Goal: Task Accomplishment & Management: Complete application form

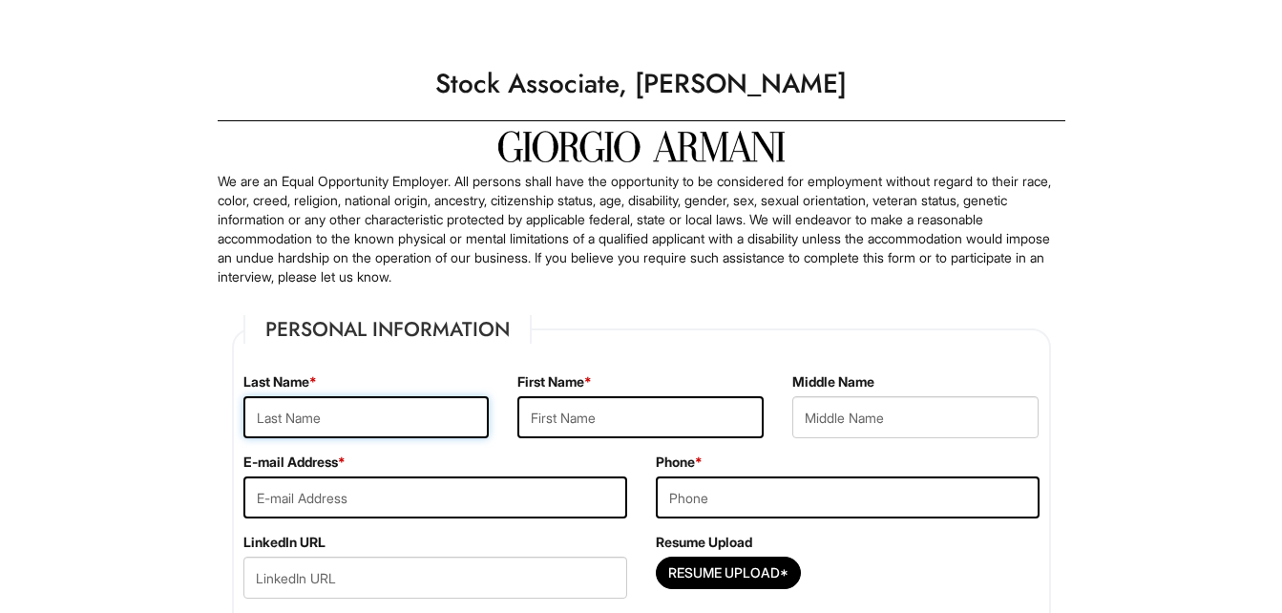
click at [266, 407] on input "text" at bounding box center [366, 417] width 246 height 42
type input "[PERSON_NAME]"
click at [548, 413] on input "text" at bounding box center [640, 417] width 246 height 42
type input "Hope"
click at [406, 517] on input "email" at bounding box center [435, 497] width 384 height 42
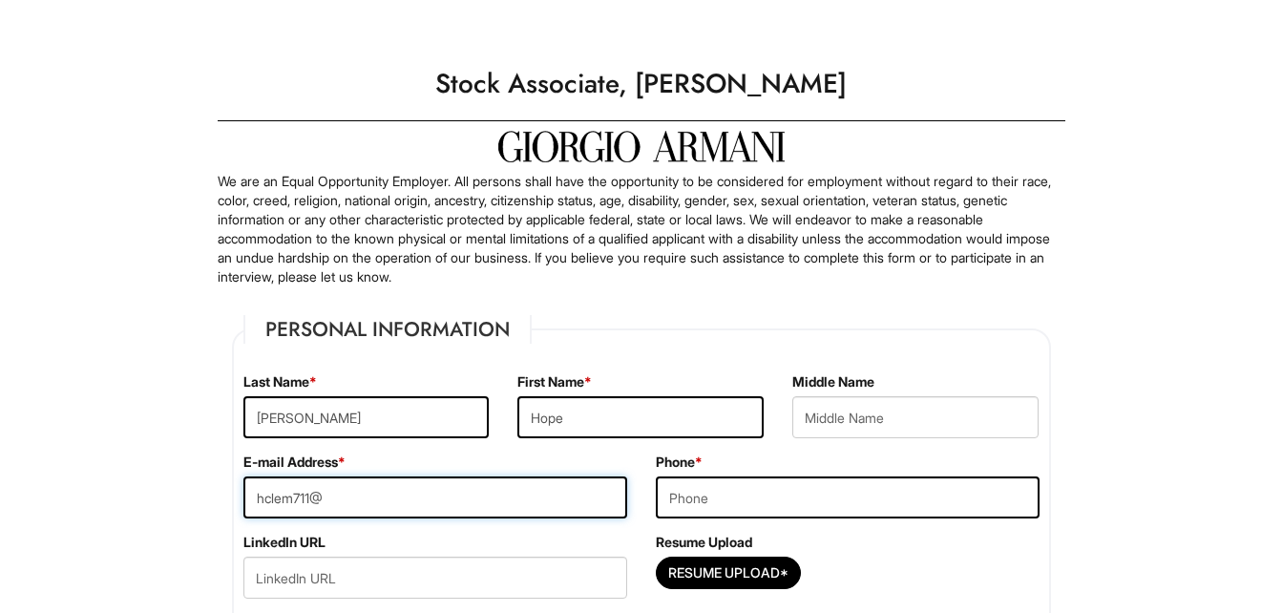
type input "[EMAIL_ADDRESS][DOMAIN_NAME]"
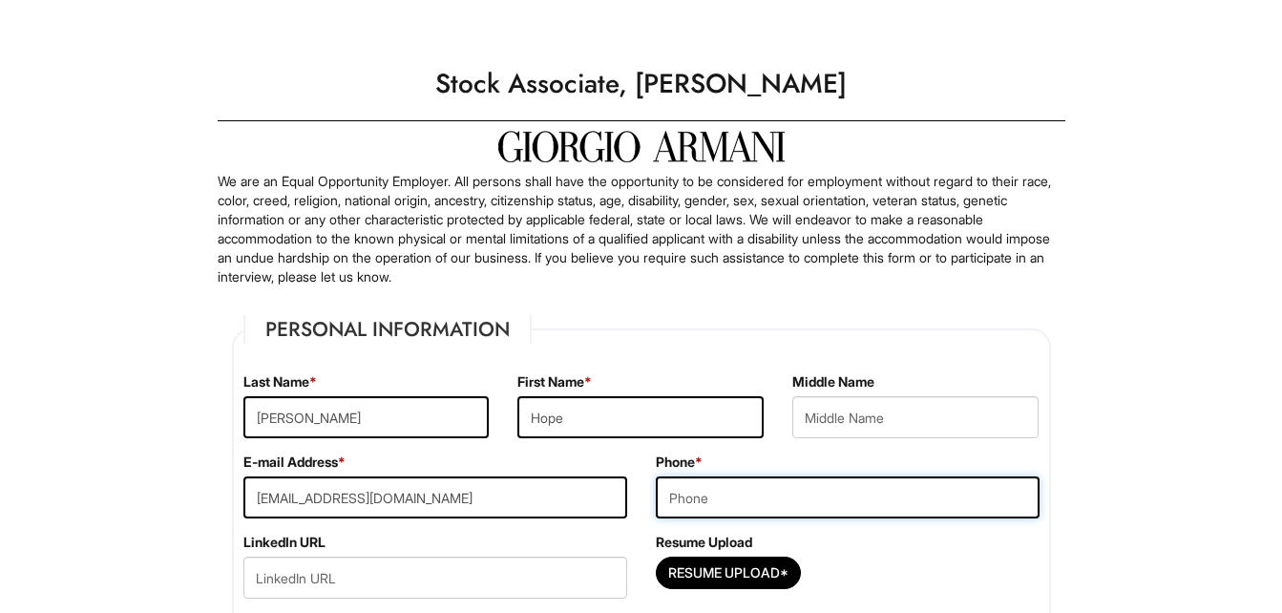
click at [707, 493] on input "tel" at bounding box center [848, 497] width 384 height 42
type input "2025783079"
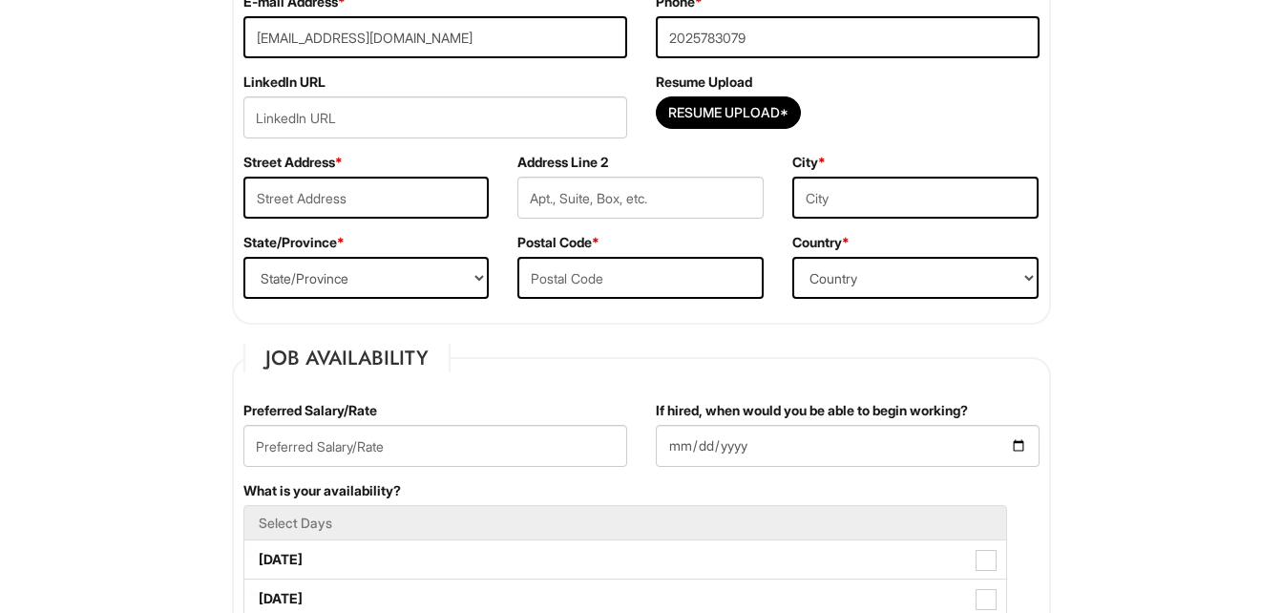
scroll to position [485, 0]
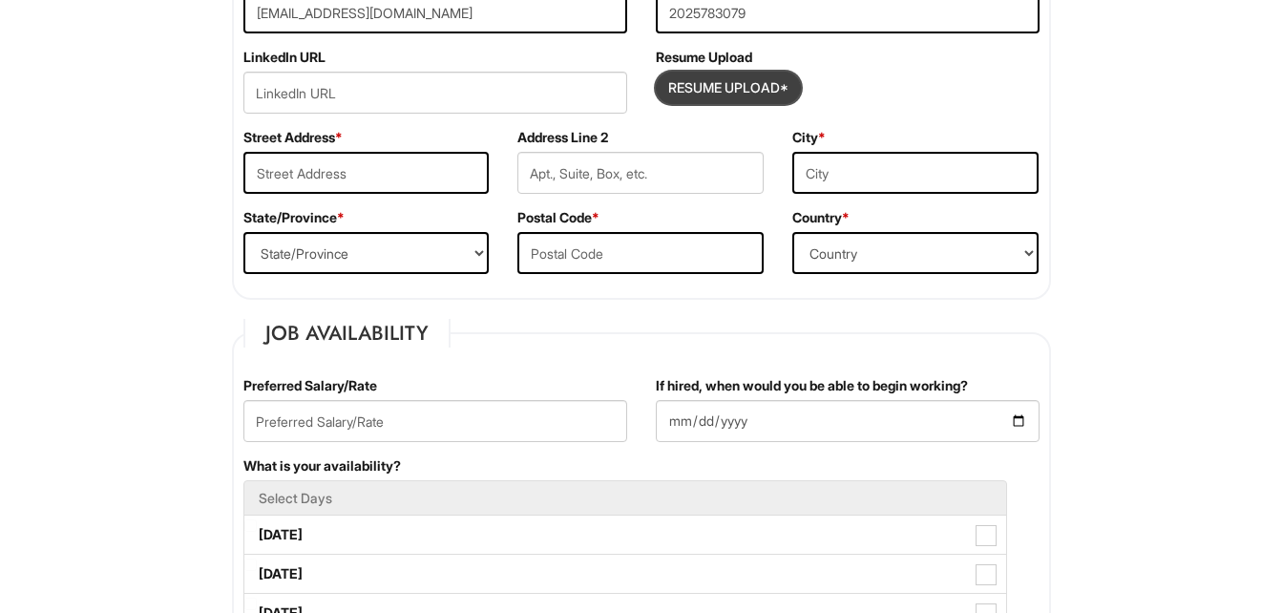
click at [699, 76] on input "Resume Upload*" at bounding box center [728, 88] width 143 height 31
type input "C:\fakepath\hcj.pdf"
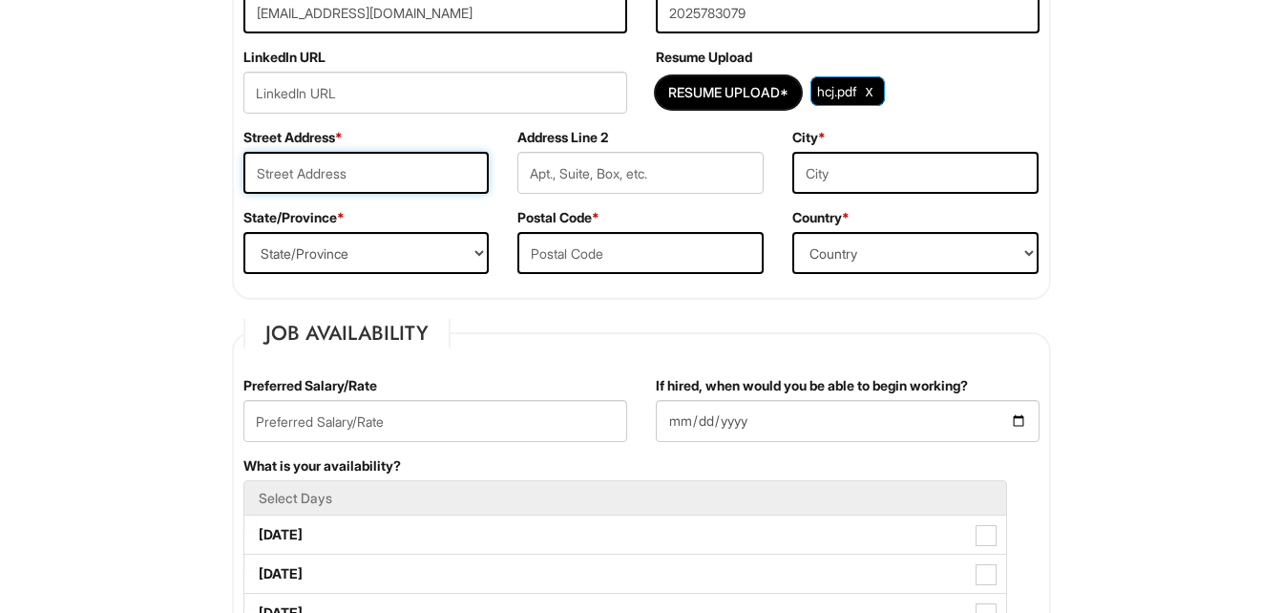
click at [356, 185] on input "text" at bounding box center [366, 173] width 246 height 42
type input "[STREET_ADDRESS]"
click at [828, 175] on input "text" at bounding box center [915, 173] width 246 height 42
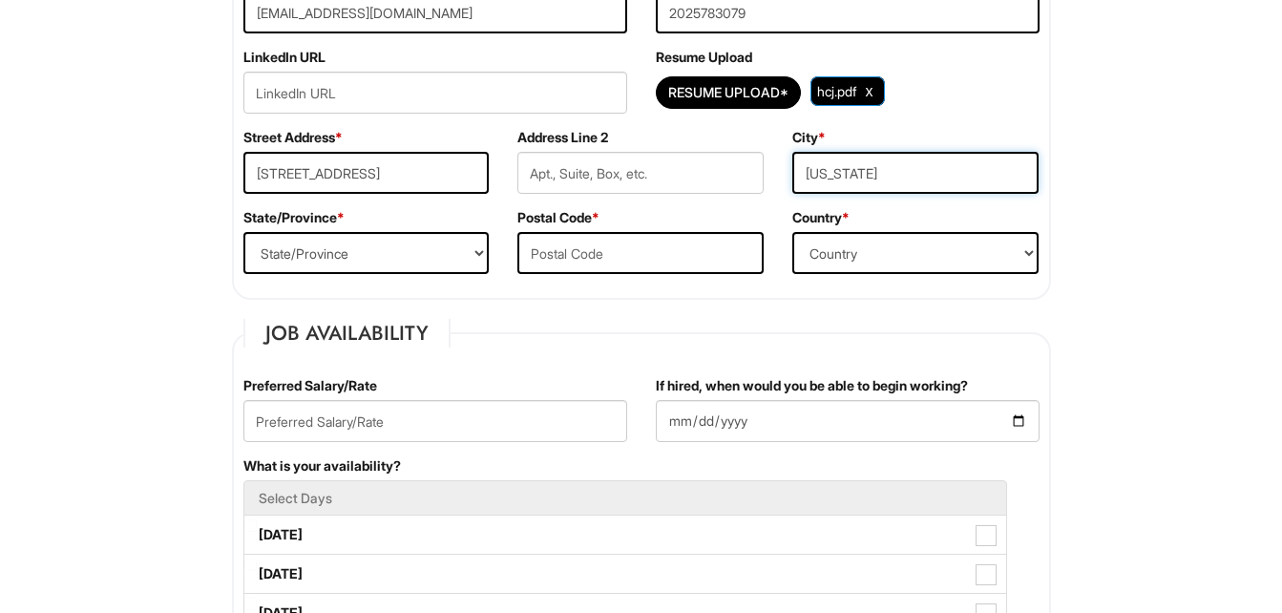
type input "[US_STATE]"
click at [421, 248] on select "State/Province [US_STATE] [US_STATE] [US_STATE] [US_STATE] [US_STATE] [US_STATE…" at bounding box center [366, 253] width 246 height 42
select select "DC"
click at [243, 232] on select "State/Province [US_STATE] [US_STATE] [US_STATE] [US_STATE] [US_STATE] [US_STATE…" at bounding box center [366, 253] width 246 height 42
click at [570, 253] on input "text" at bounding box center [640, 253] width 246 height 42
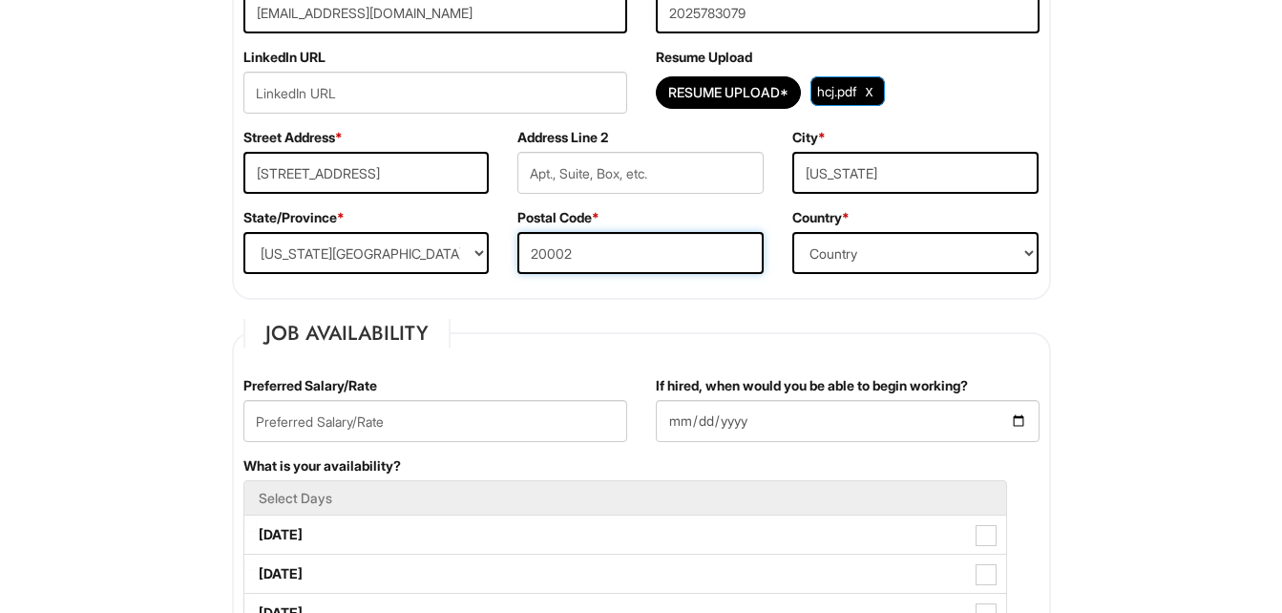
type input "20002"
click at [843, 266] on select "Country [GEOGRAPHIC_DATA] [GEOGRAPHIC_DATA] [GEOGRAPHIC_DATA] [US_STATE] [GEOGR…" at bounding box center [915, 253] width 246 height 42
select select "[GEOGRAPHIC_DATA]"
click at [792, 232] on select "Country [GEOGRAPHIC_DATA] [GEOGRAPHIC_DATA] [GEOGRAPHIC_DATA] [US_STATE] [GEOGR…" at bounding box center [915, 253] width 246 height 42
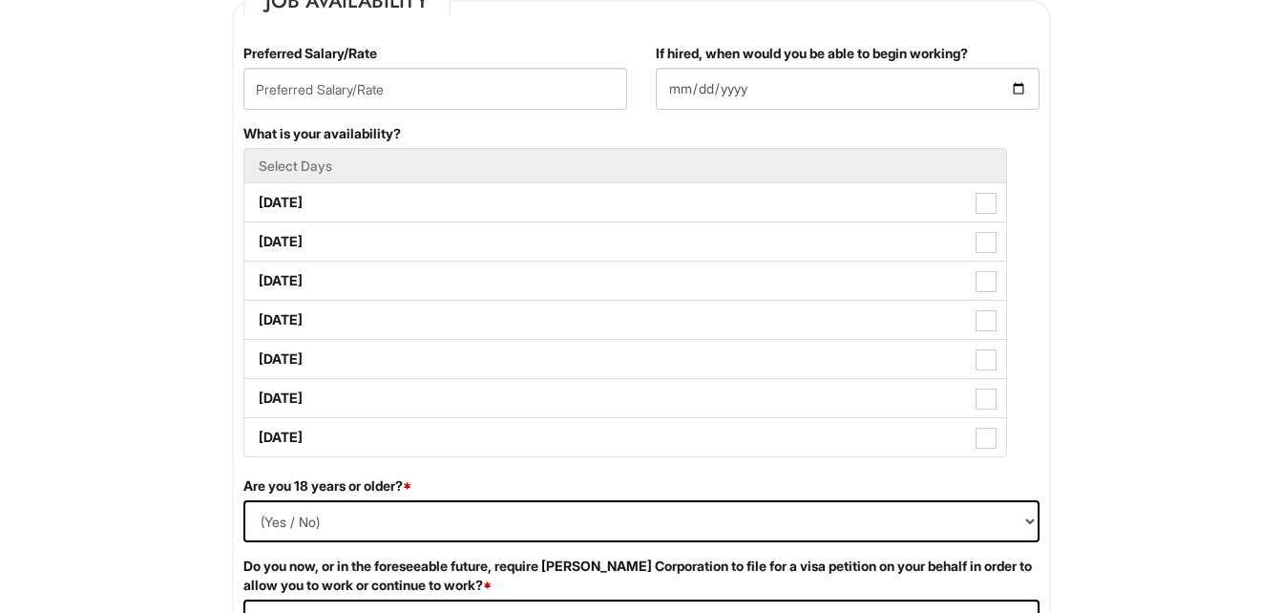
scroll to position [779, 0]
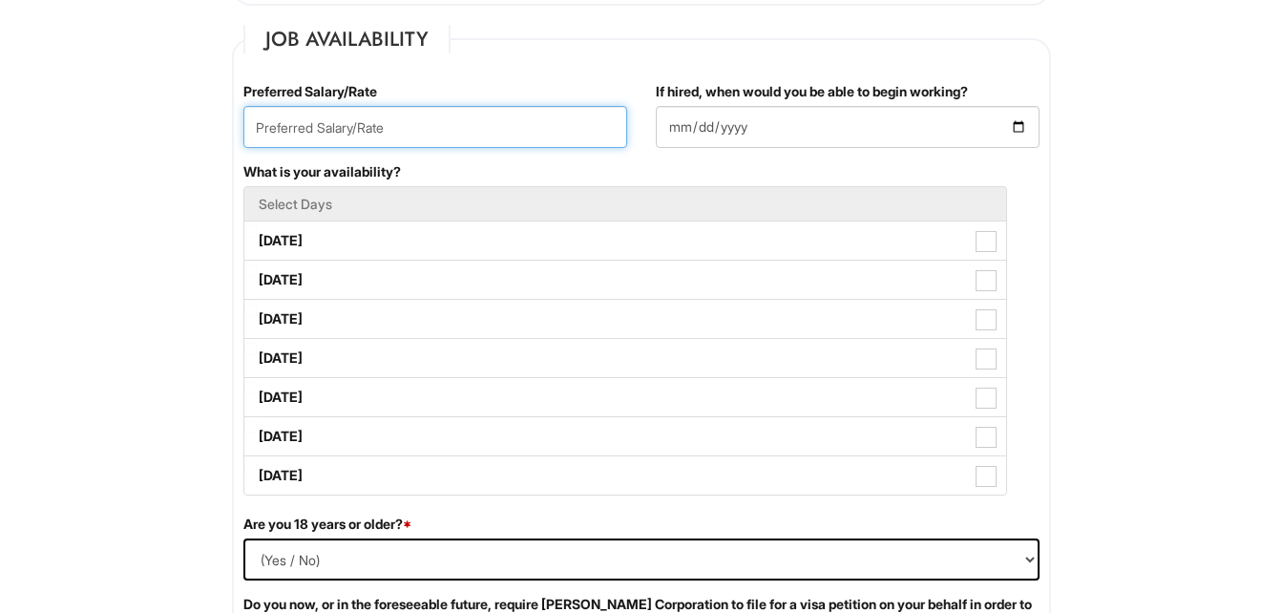
click at [356, 123] on input "text" at bounding box center [435, 127] width 384 height 42
type input "19/hr"
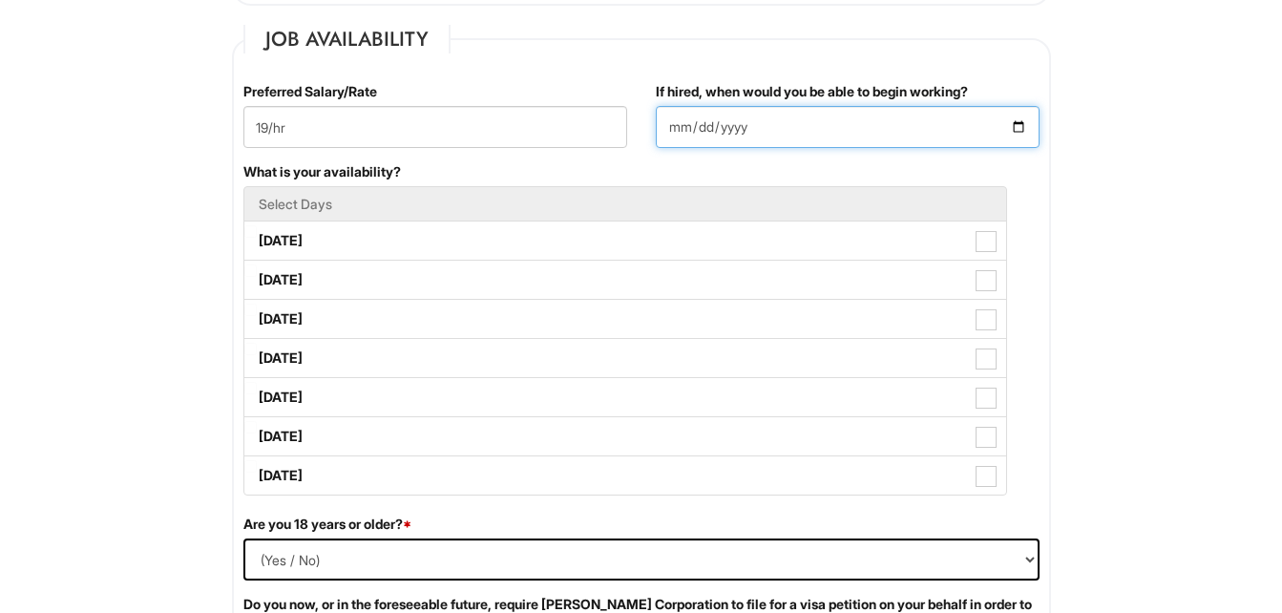
click at [1026, 121] on input "If hired, when would you be able to begin working?" at bounding box center [848, 127] width 384 height 42
type input "[DATE]"
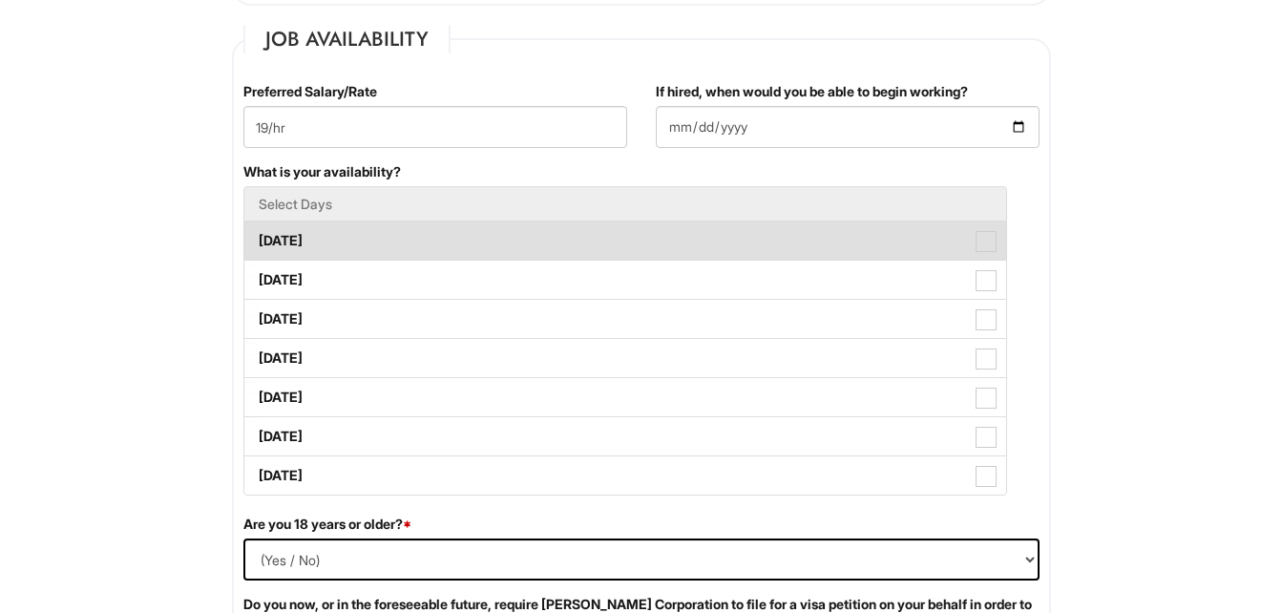
click at [991, 235] on span at bounding box center [985, 241] width 21 height 21
click at [257, 235] on Available_Monday "[DATE]" at bounding box center [250, 231] width 12 height 12
checkbox Available_Monday "true"
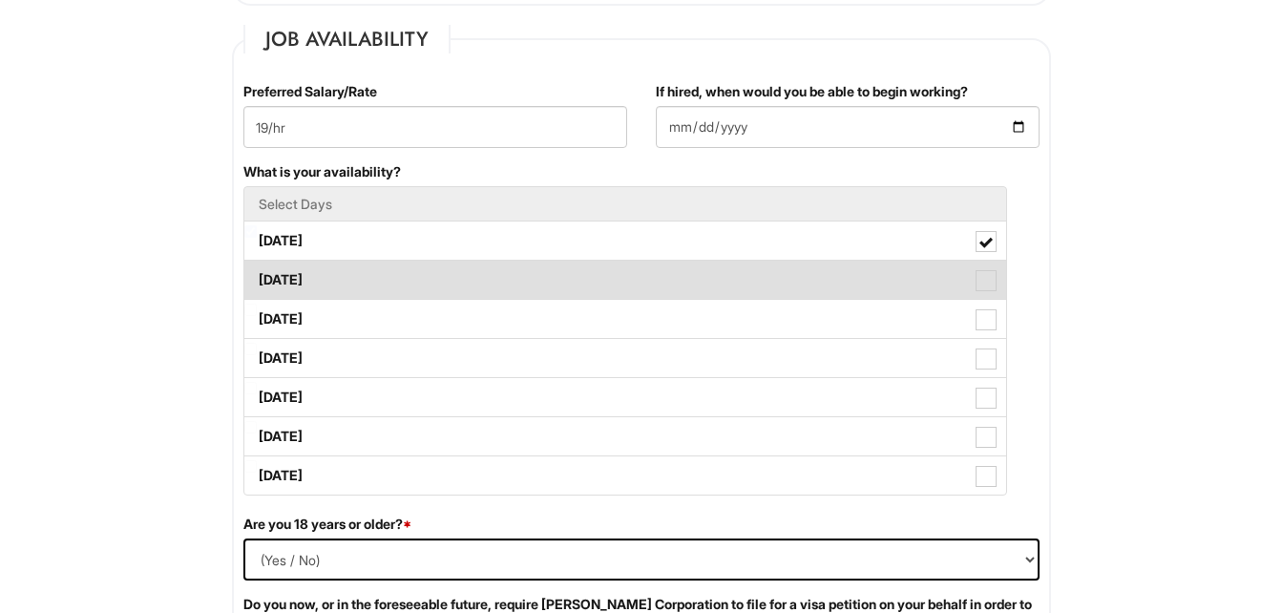
click at [989, 286] on span at bounding box center [985, 280] width 21 height 21
click at [257, 277] on Available_Tuesday "[DATE]" at bounding box center [250, 270] width 12 height 12
checkbox Available_Tuesday "true"
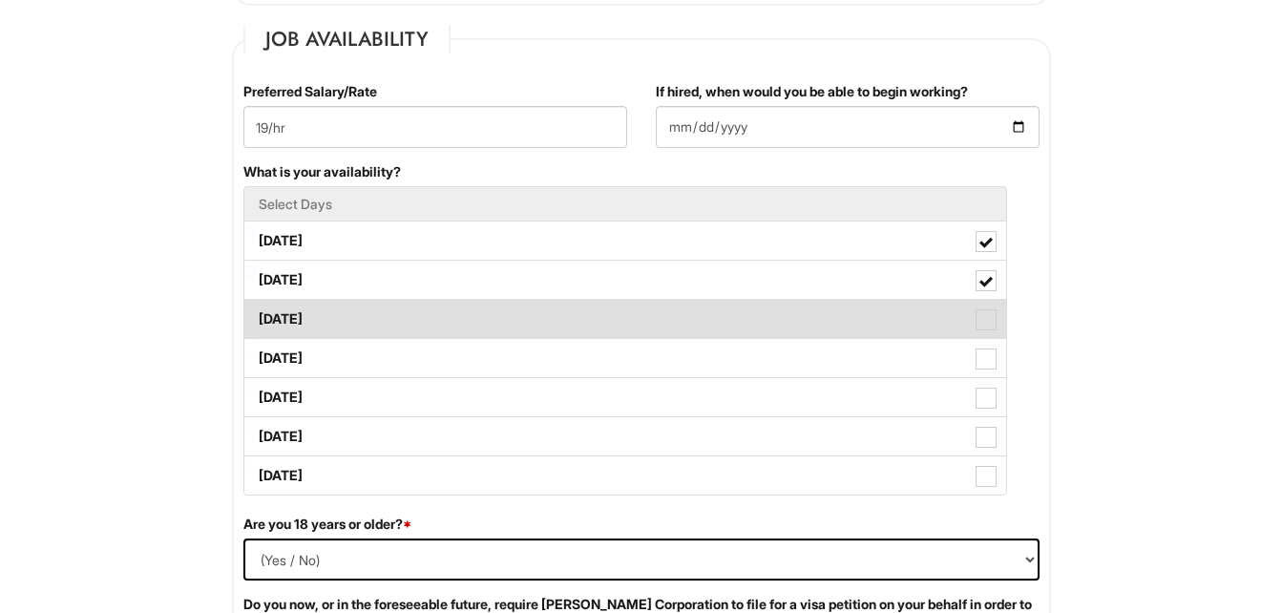
click at [988, 318] on span at bounding box center [985, 319] width 21 height 21
click at [257, 316] on Available_Wednesday "[DATE]" at bounding box center [250, 309] width 12 height 12
checkbox Available_Wednesday "true"
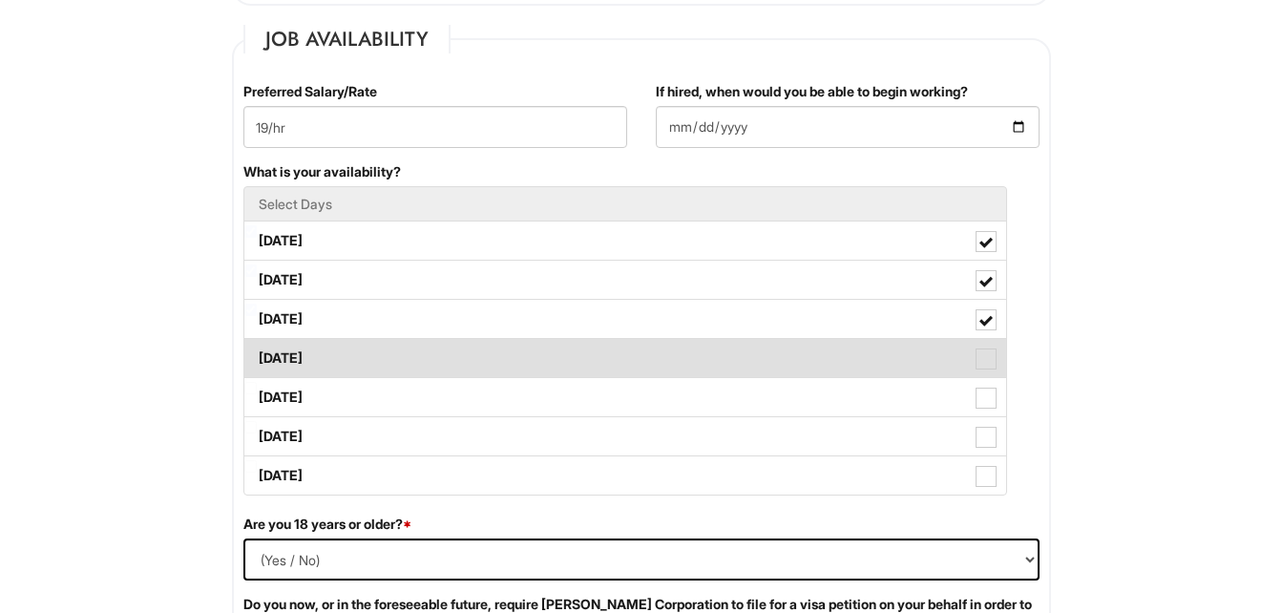
click at [980, 349] on span at bounding box center [985, 358] width 21 height 21
click at [257, 349] on Available_Thursday "[DATE]" at bounding box center [250, 349] width 12 height 12
checkbox Available_Thursday "true"
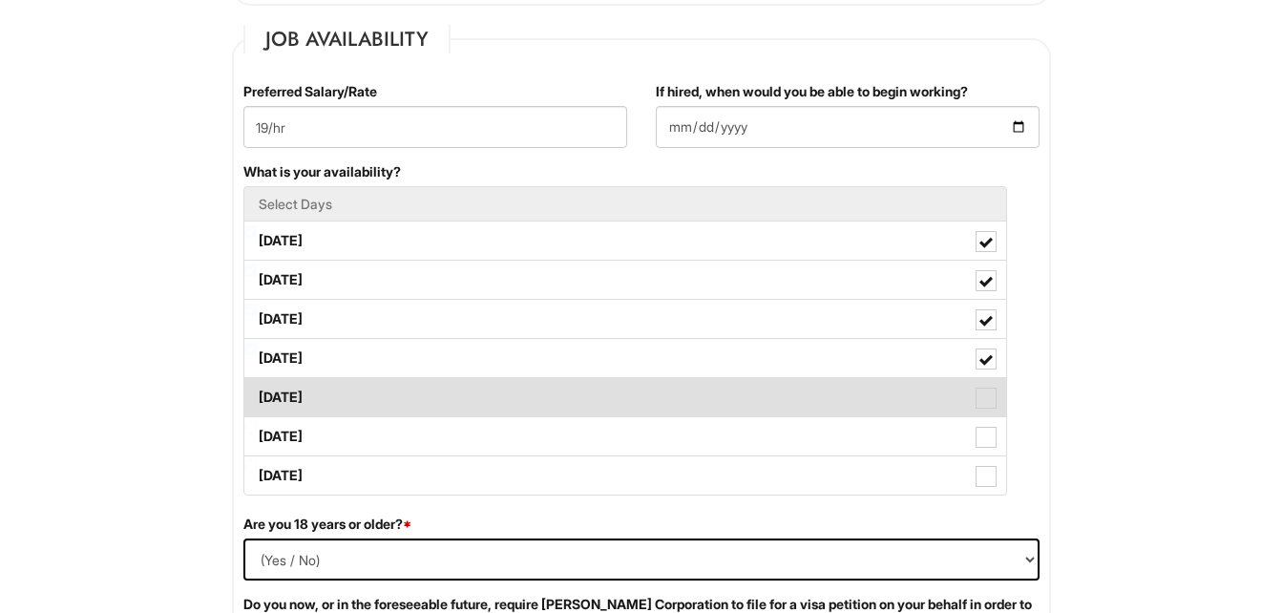
click at [993, 386] on label "[DATE]" at bounding box center [625, 397] width 762 height 38
click at [257, 386] on Available_Friday "[DATE]" at bounding box center [250, 388] width 12 height 12
checkbox Available_Friday "true"
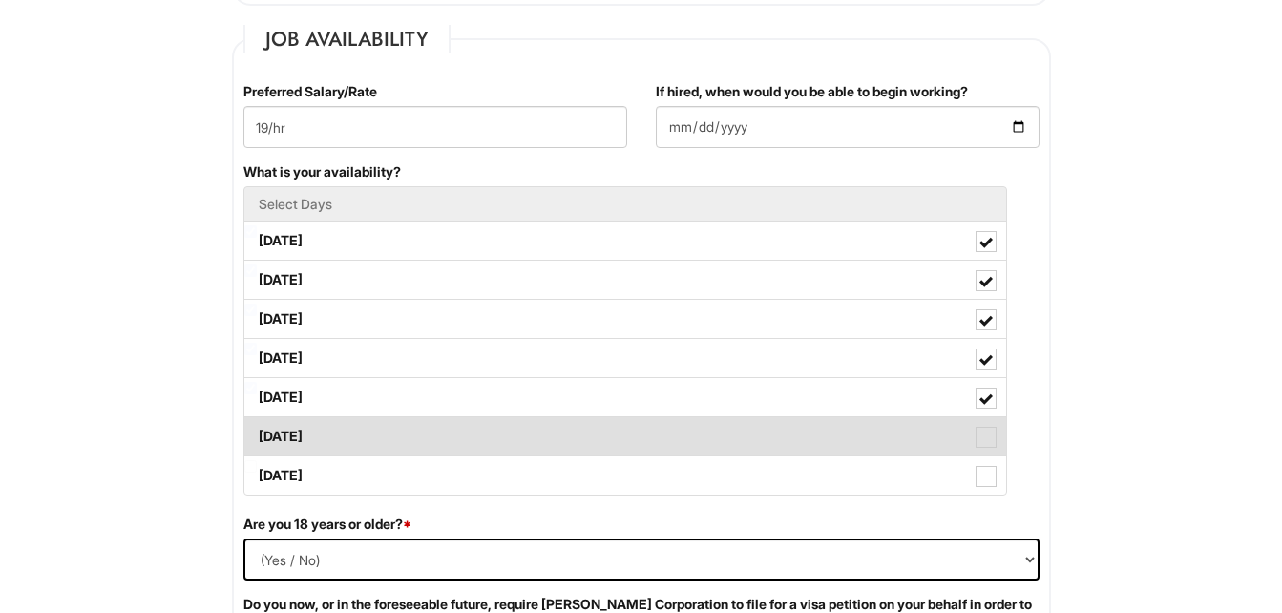
click at [974, 454] on label "[DATE]" at bounding box center [625, 436] width 762 height 38
click at [257, 433] on Available_Saturday "[DATE]" at bounding box center [250, 427] width 12 height 12
checkbox Available_Saturday "true"
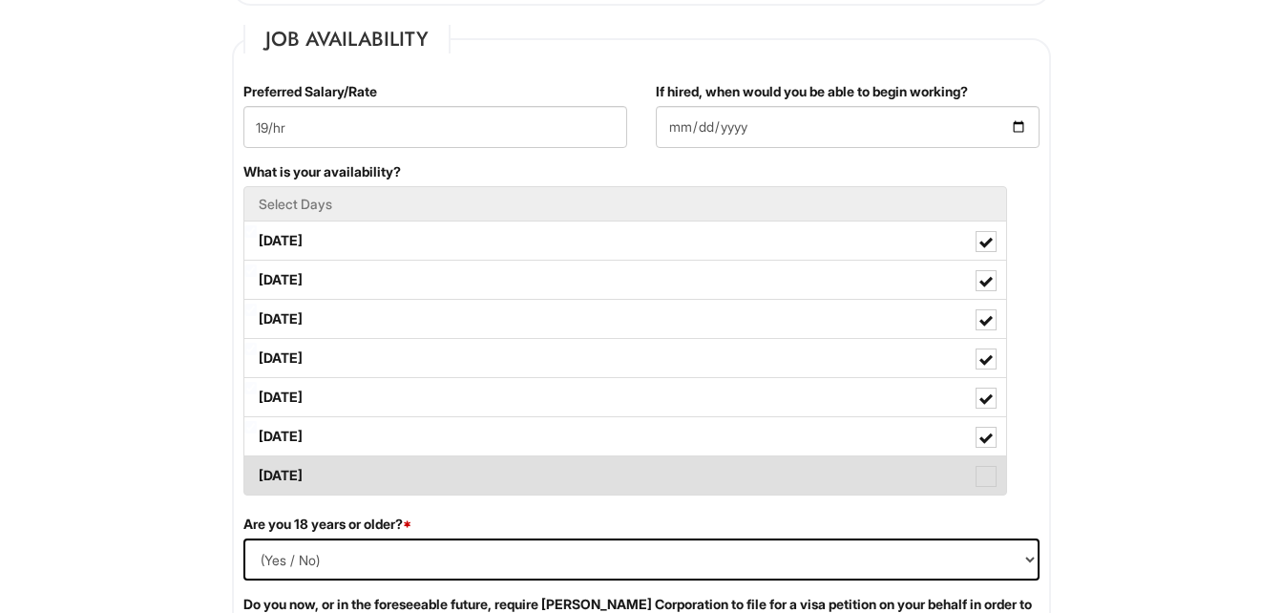
click at [976, 467] on span at bounding box center [985, 476] width 21 height 21
click at [257, 467] on Available_Sunday "[DATE]" at bounding box center [250, 466] width 12 height 12
checkbox Available_Sunday "true"
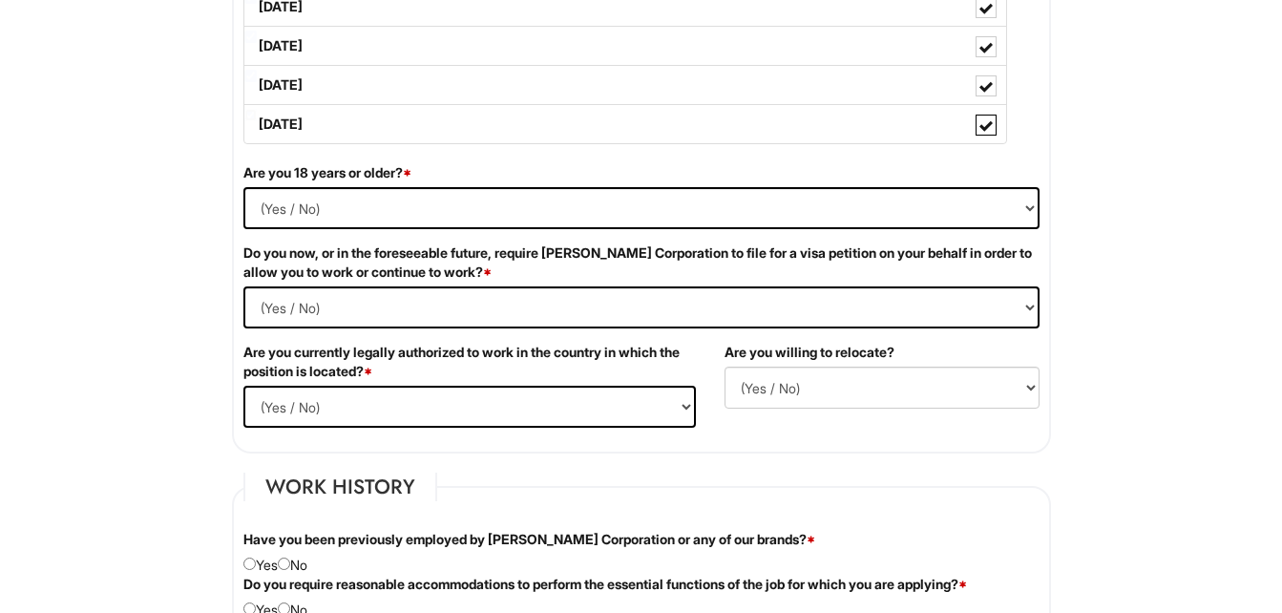
scroll to position [1137, 0]
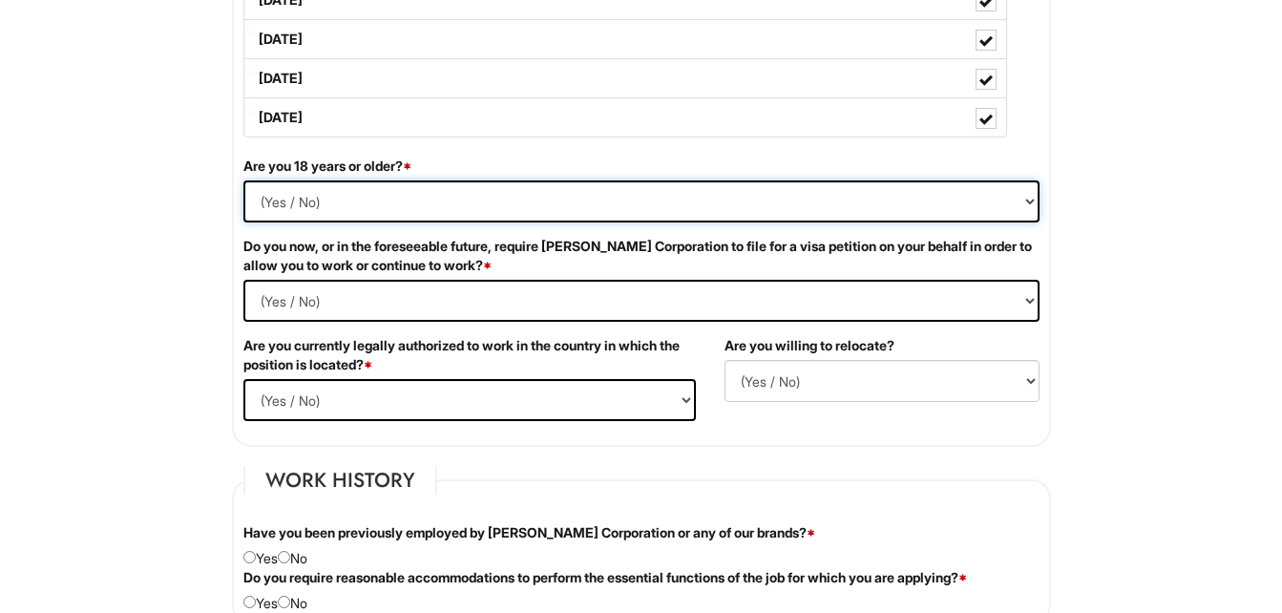
click at [1033, 201] on select "(Yes / No) Yes No" at bounding box center [641, 201] width 796 height 42
click at [243, 180] on select "(Yes / No) Yes No" at bounding box center [641, 201] width 796 height 42
click at [345, 204] on select "(Yes / No) Yes No" at bounding box center [641, 201] width 796 height 42
select select "Yes"
click at [243, 180] on select "(Yes / No) Yes No" at bounding box center [641, 201] width 796 height 42
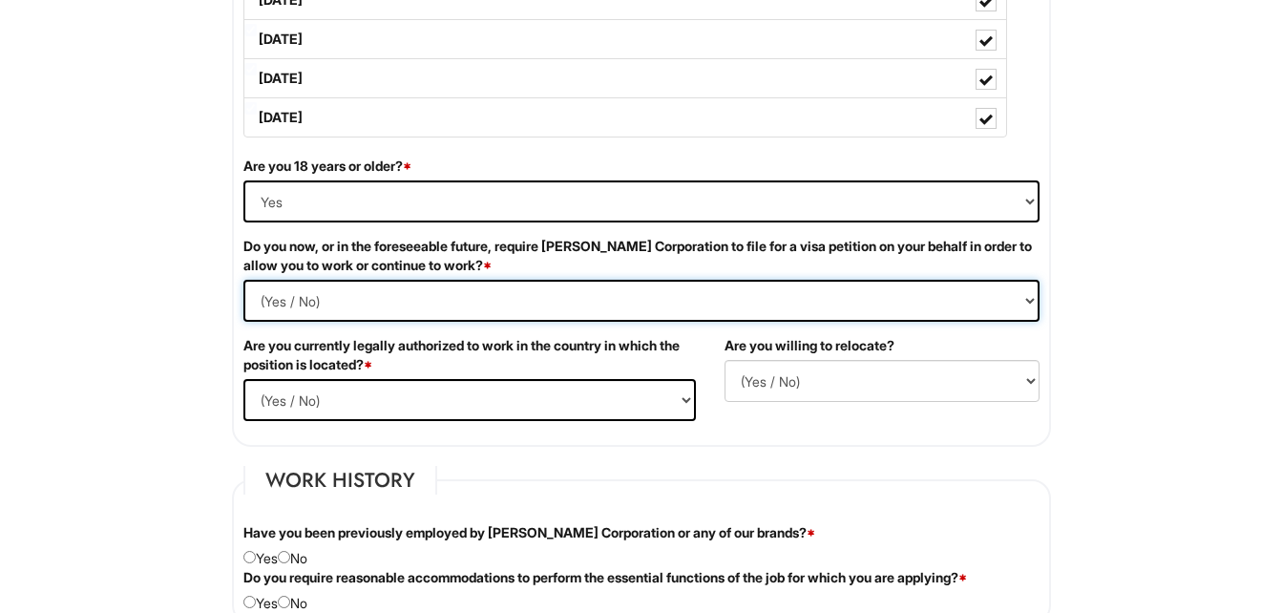
click at [386, 311] on Required "(Yes / No) Yes No" at bounding box center [641, 301] width 796 height 42
select Required "No"
click at [243, 280] on Required "(Yes / No) Yes No" at bounding box center [641, 301] width 796 height 42
click at [404, 409] on select "(Yes / No) Yes No" at bounding box center [469, 400] width 452 height 42
select select "Yes"
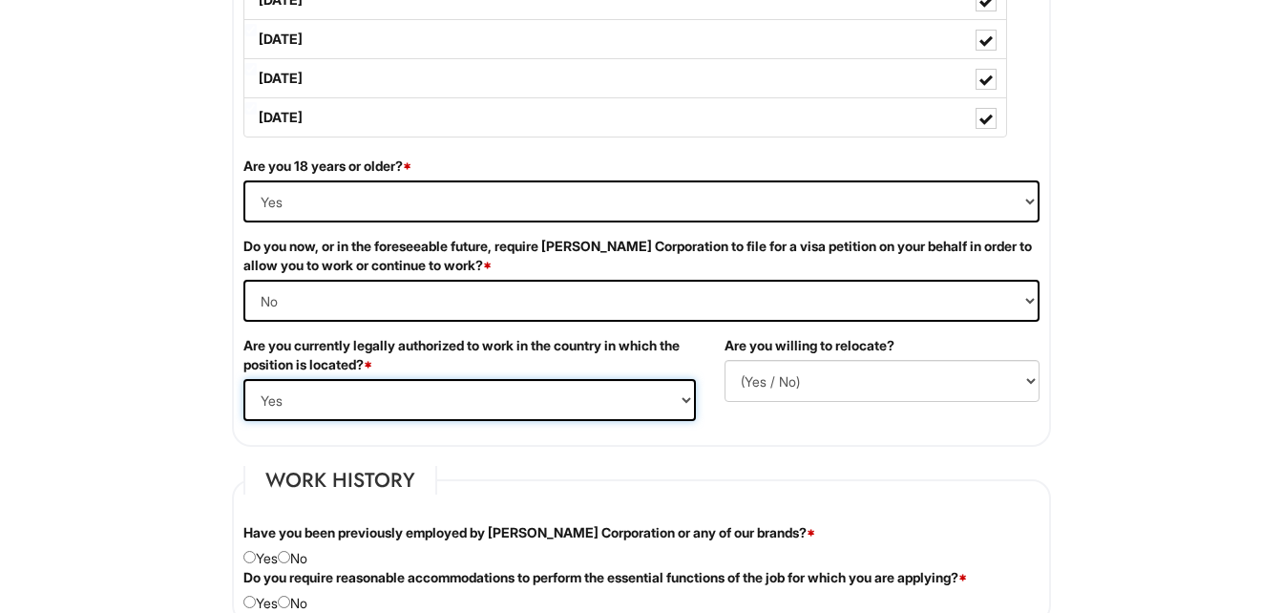
click at [243, 379] on select "(Yes / No) Yes No" at bounding box center [469, 400] width 452 height 42
click at [875, 369] on select "(Yes / No) No Yes" at bounding box center [881, 381] width 315 height 42
select select "N"
click at [724, 360] on select "(Yes / No) No Yes" at bounding box center [881, 381] width 315 height 42
click at [562, 473] on fieldset "Work History Have you been previously employed by [PERSON_NAME] Corporation or …" at bounding box center [641, 545] width 819 height 158
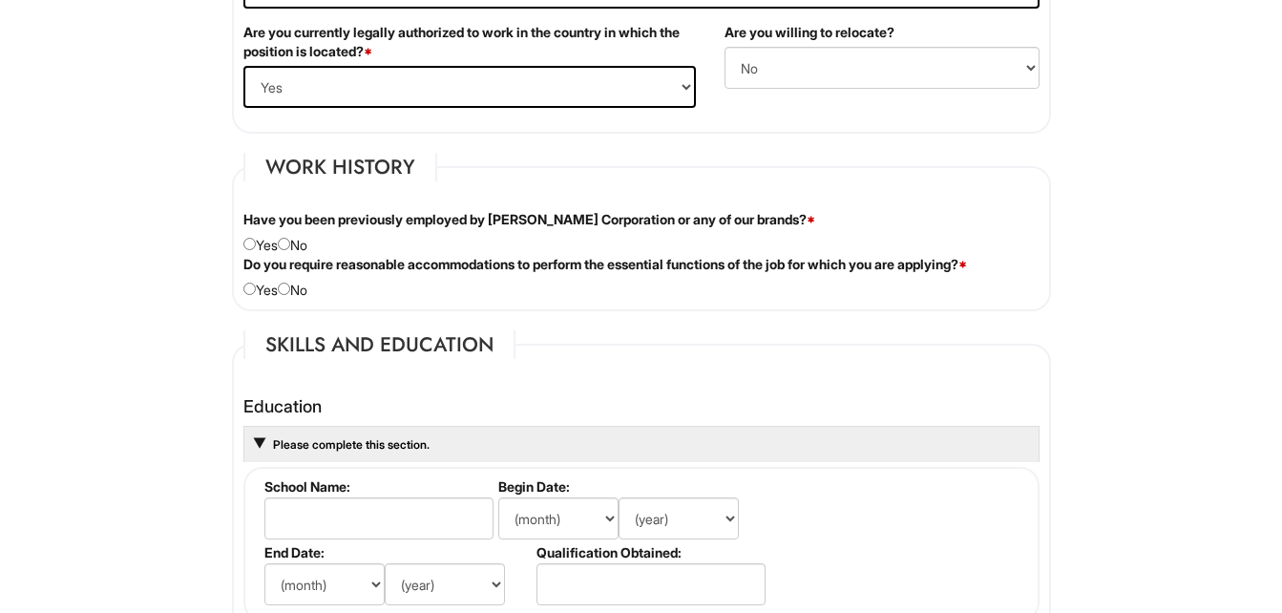
scroll to position [1462, 0]
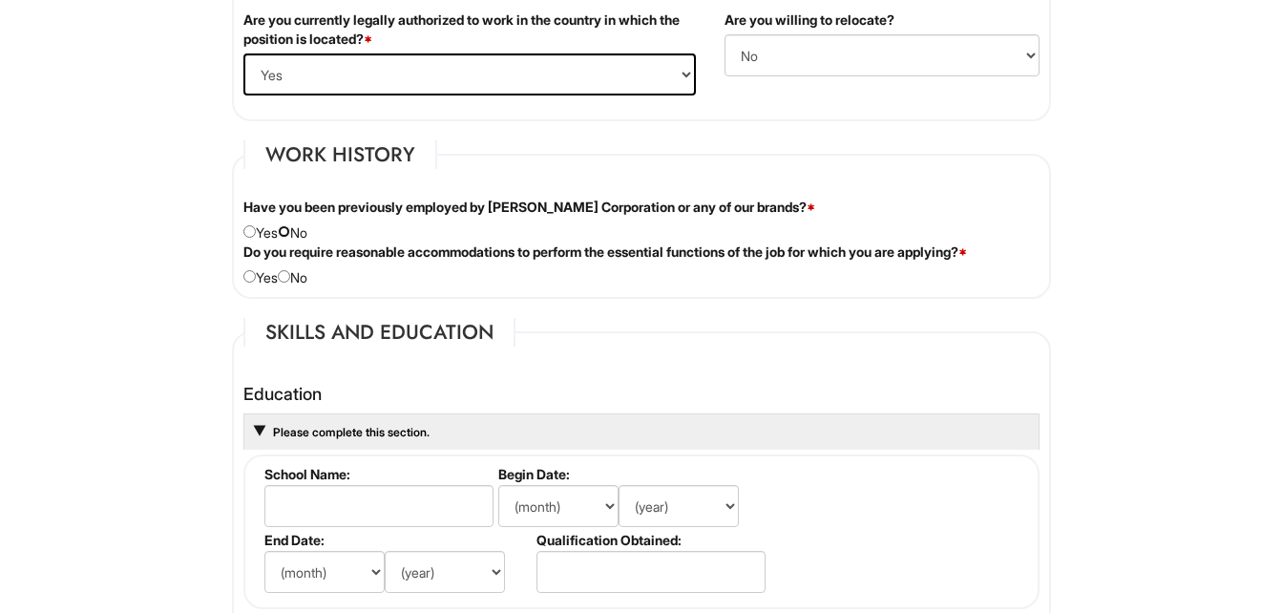
click at [290, 238] on input "radio" at bounding box center [284, 231] width 12 height 12
radio input "true"
click at [247, 282] on input "radio" at bounding box center [249, 276] width 12 height 12
radio input "true"
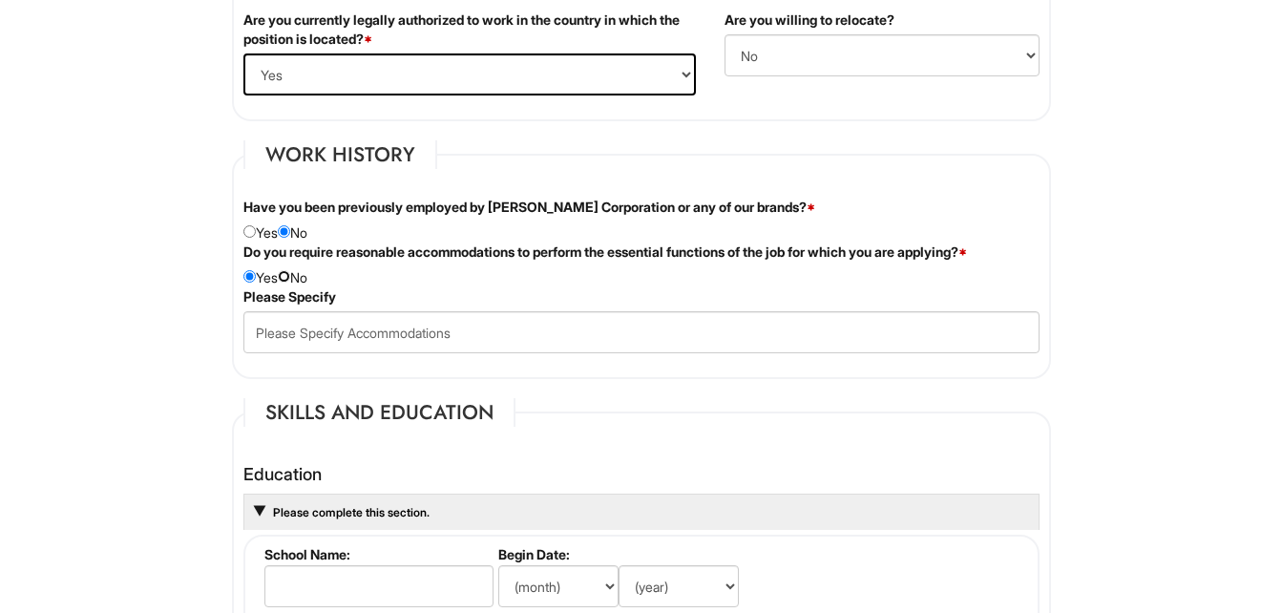
click at [289, 275] on input "radio" at bounding box center [284, 276] width 12 height 12
radio input "true"
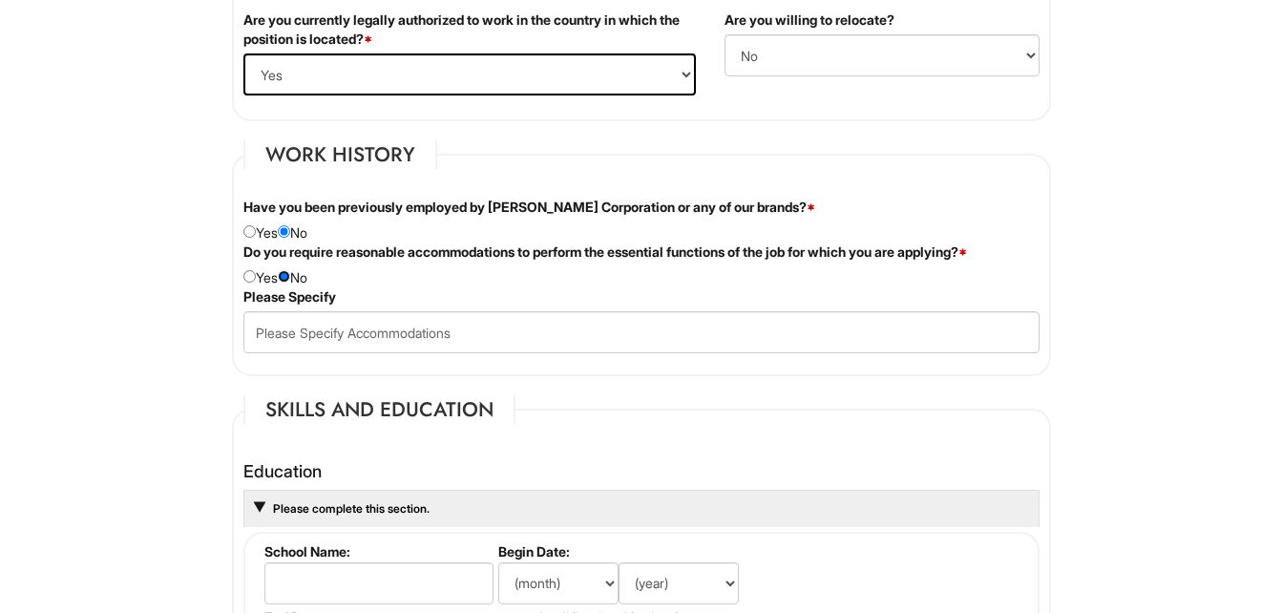
click at [289, 275] on input "radio" at bounding box center [284, 276] width 12 height 12
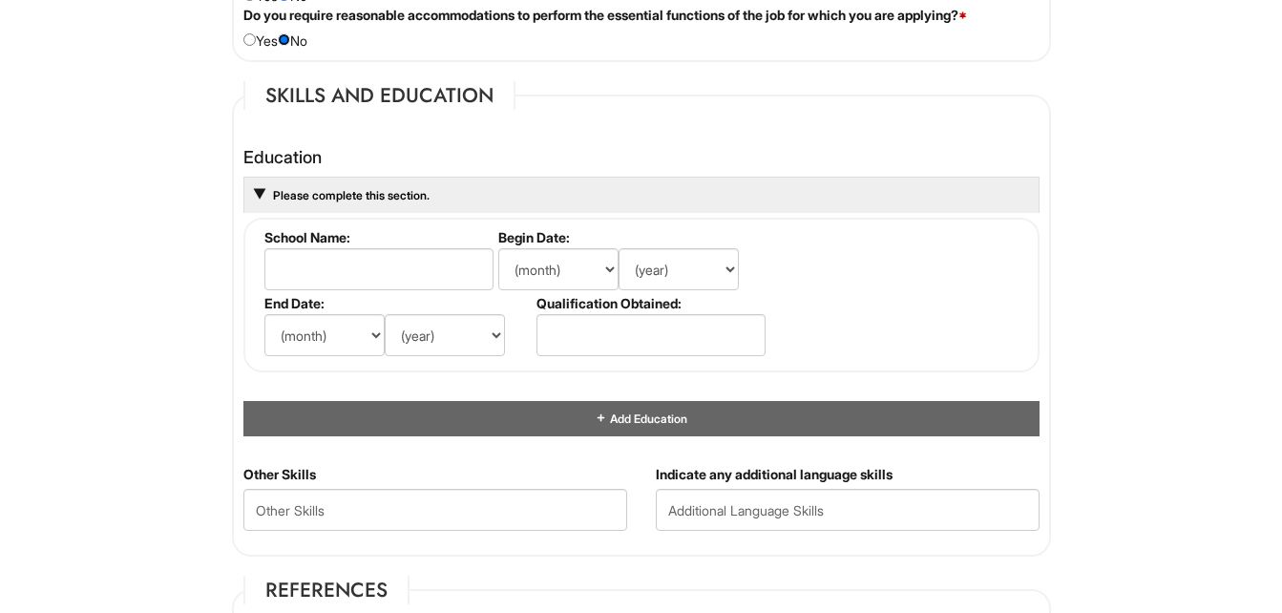
scroll to position [1704, 0]
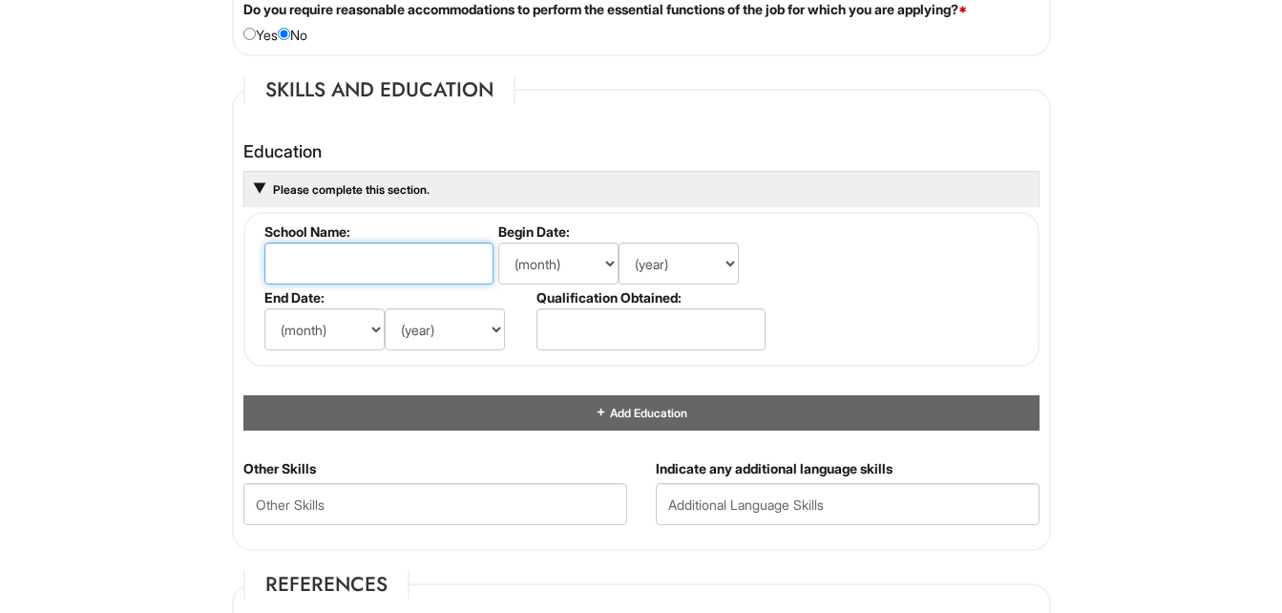
click at [465, 244] on input "text" at bounding box center [378, 263] width 229 height 42
click at [448, 260] on input "text" at bounding box center [378, 263] width 229 height 42
type input "[PERSON_NAME]"
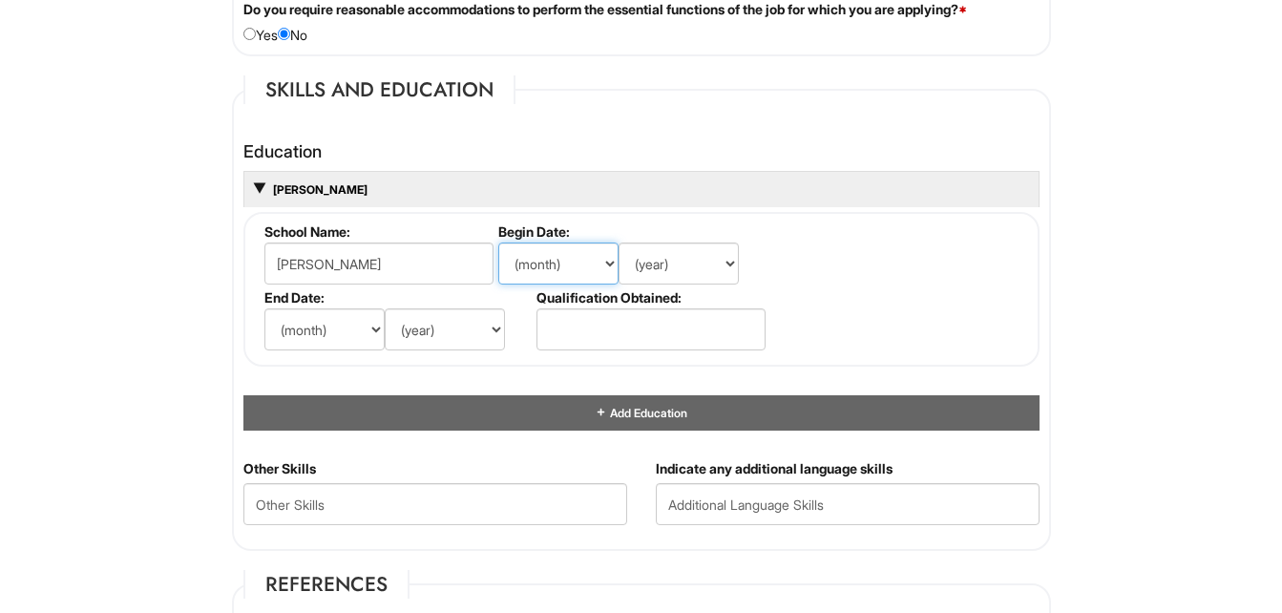
click at [611, 265] on select "(month) Jan Feb Mar Apr May Jun [DATE] Aug Sep Oct Nov Dec" at bounding box center [558, 263] width 120 height 42
select select "7"
click at [498, 242] on select "(month) Jan Feb Mar Apr May Jun [DATE] Aug Sep Oct Nov Dec" at bounding box center [558, 263] width 120 height 42
click at [705, 273] on select "(year) 2029 2028 2027 2026 2025 2024 2023 2022 2021 2020 2019 2018 2017 2016 20…" at bounding box center [678, 263] width 120 height 42
select select "2008"
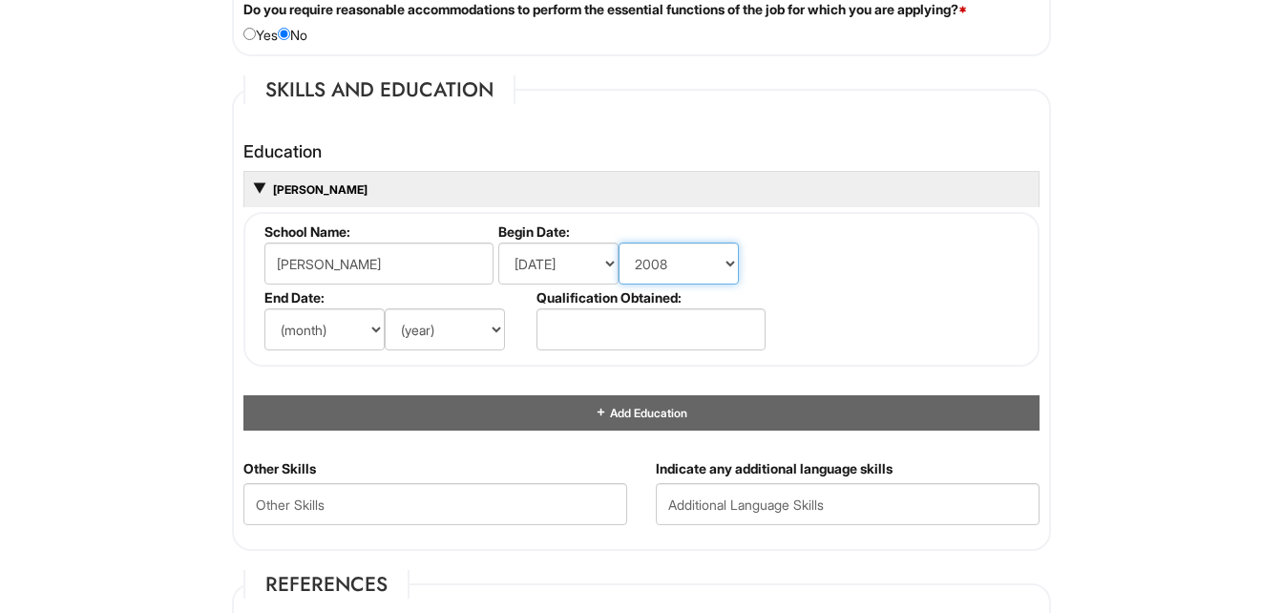
click at [618, 242] on select "(year) 2029 2028 2027 2026 2025 2024 2023 2022 2021 2020 2019 2018 2017 2016 20…" at bounding box center [678, 263] width 120 height 42
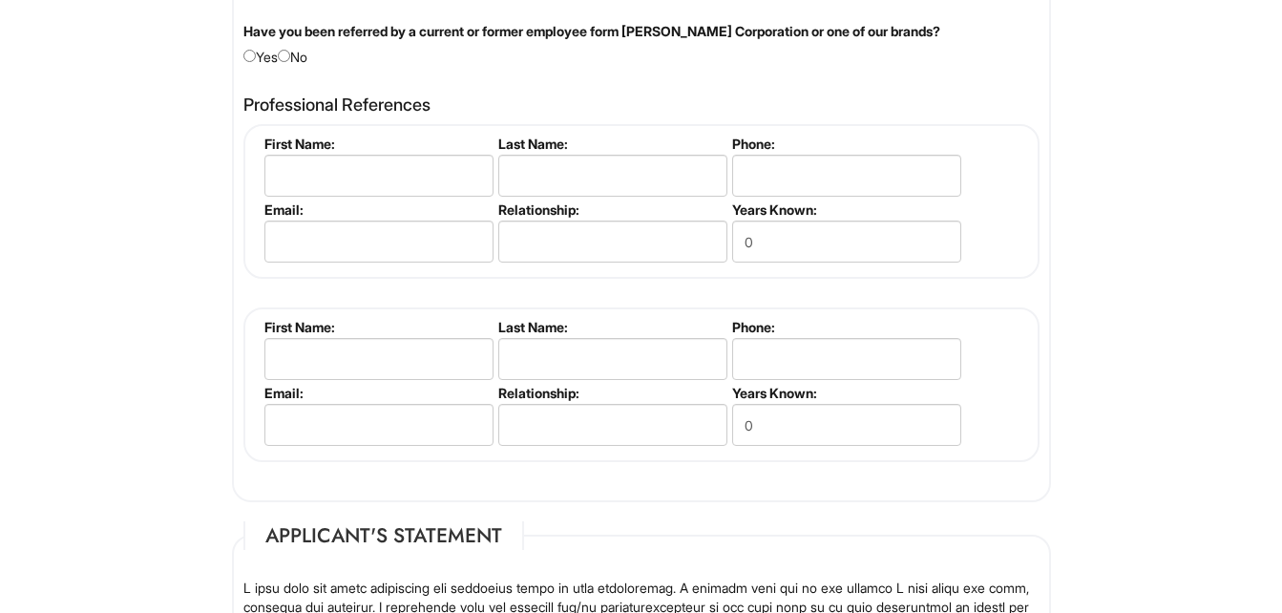
scroll to position [2310, 0]
click at [290, 56] on input "radio" at bounding box center [284, 55] width 12 height 12
radio input "true"
click at [285, 170] on input "text" at bounding box center [378, 175] width 229 height 42
type input "Miracle"
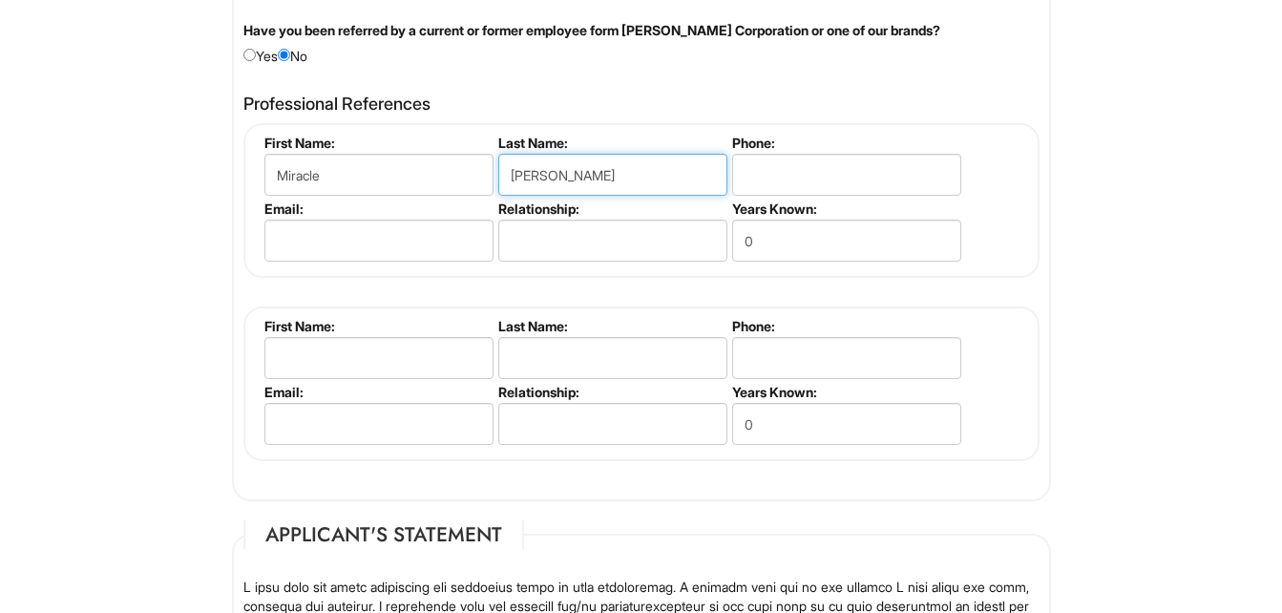
type input "[PERSON_NAME]"
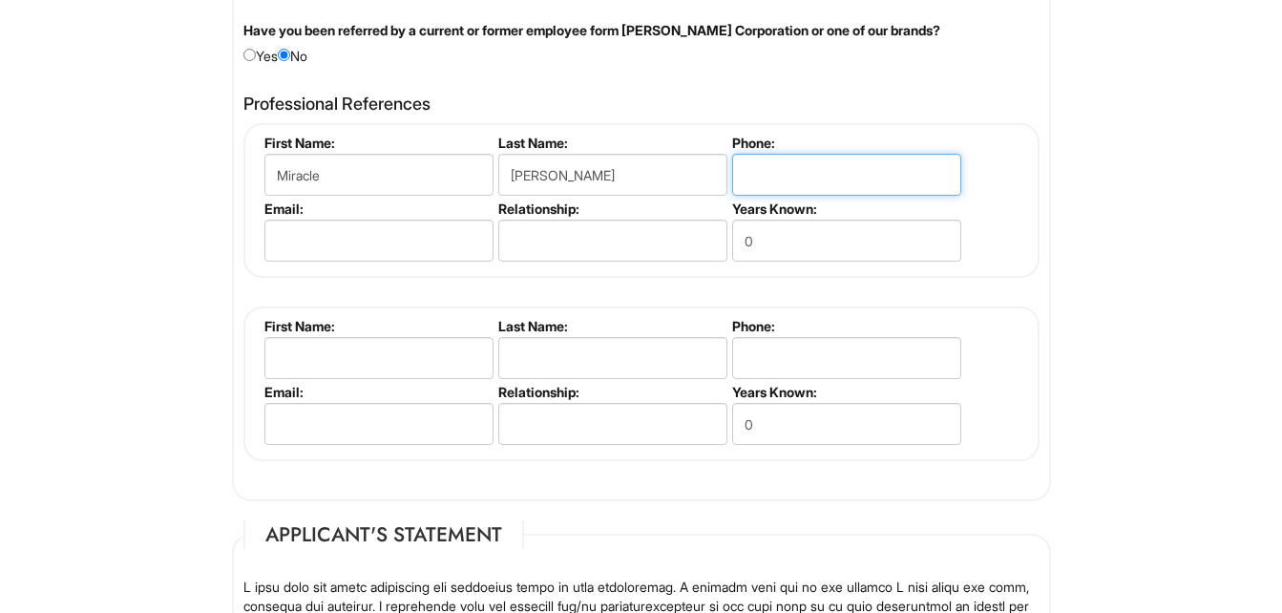
click at [793, 167] on input "tel" at bounding box center [846, 175] width 229 height 42
type input "2024929497"
click at [454, 264] on li "Email:" at bounding box center [377, 233] width 234 height 66
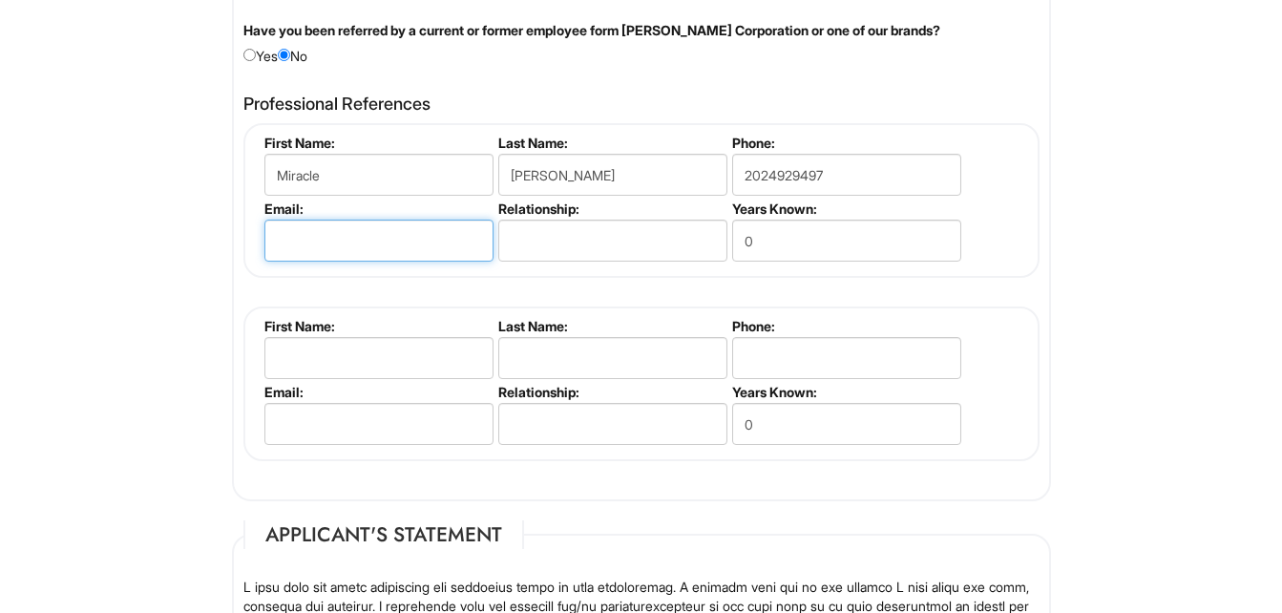
click at [444, 230] on input "email" at bounding box center [378, 240] width 229 height 42
type input "[EMAIL_ADDRESS][DOMAIN_NAME]"
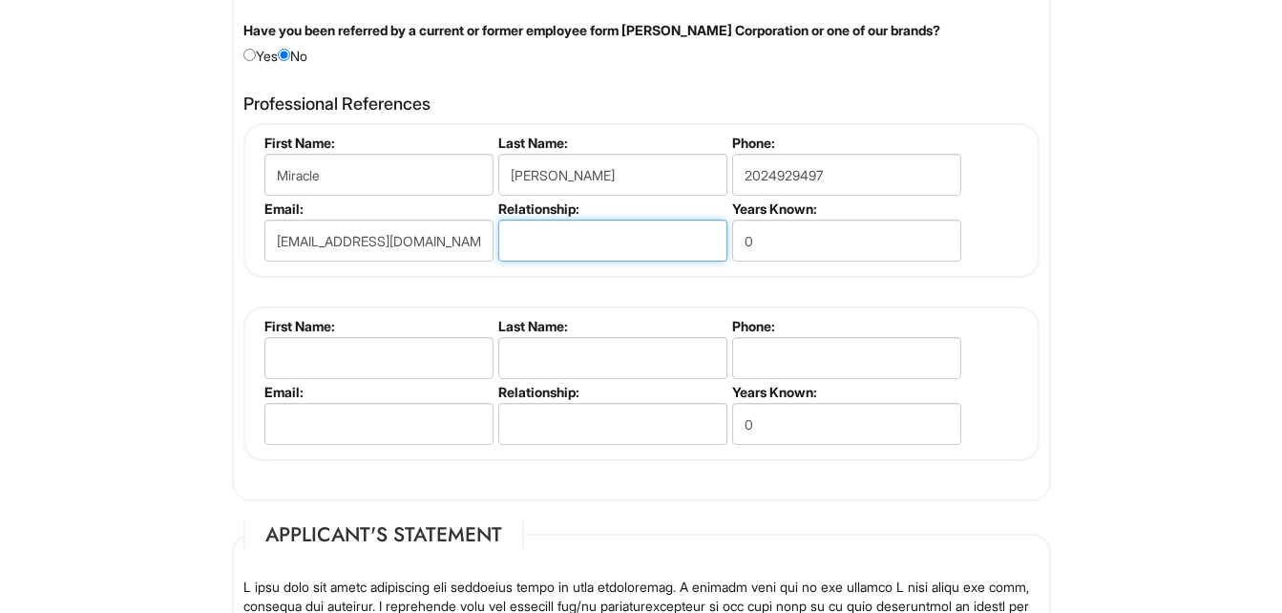
click at [531, 248] on input "text" at bounding box center [612, 240] width 229 height 42
type input "friend"
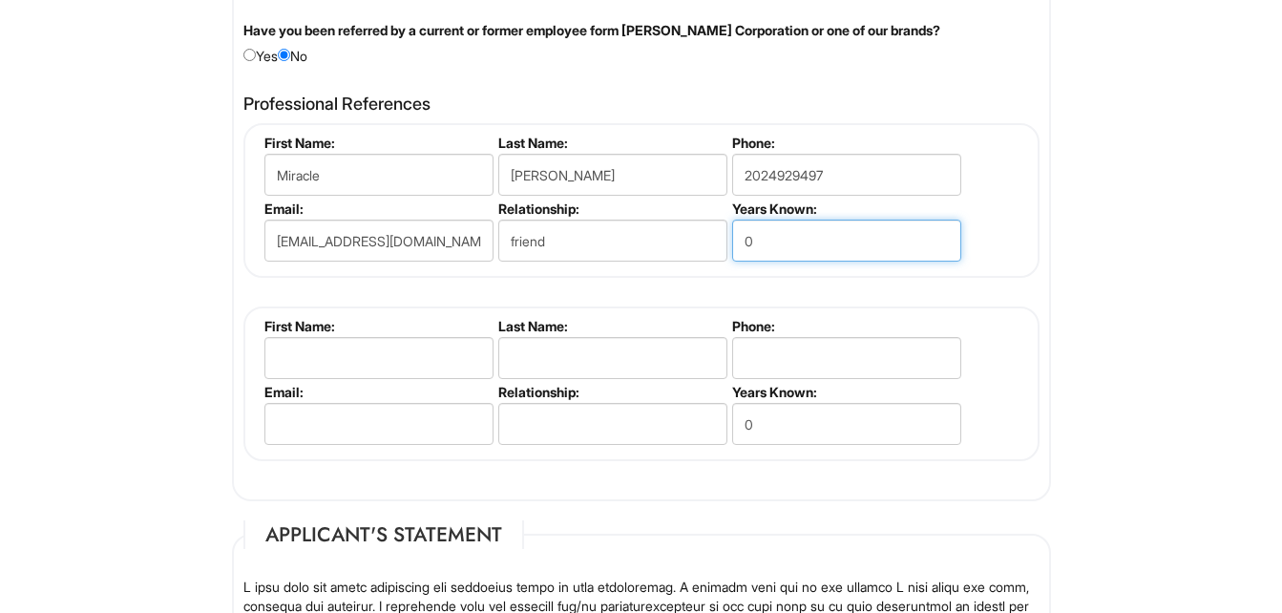
click at [850, 239] on input "0" at bounding box center [846, 240] width 229 height 42
type input "6"
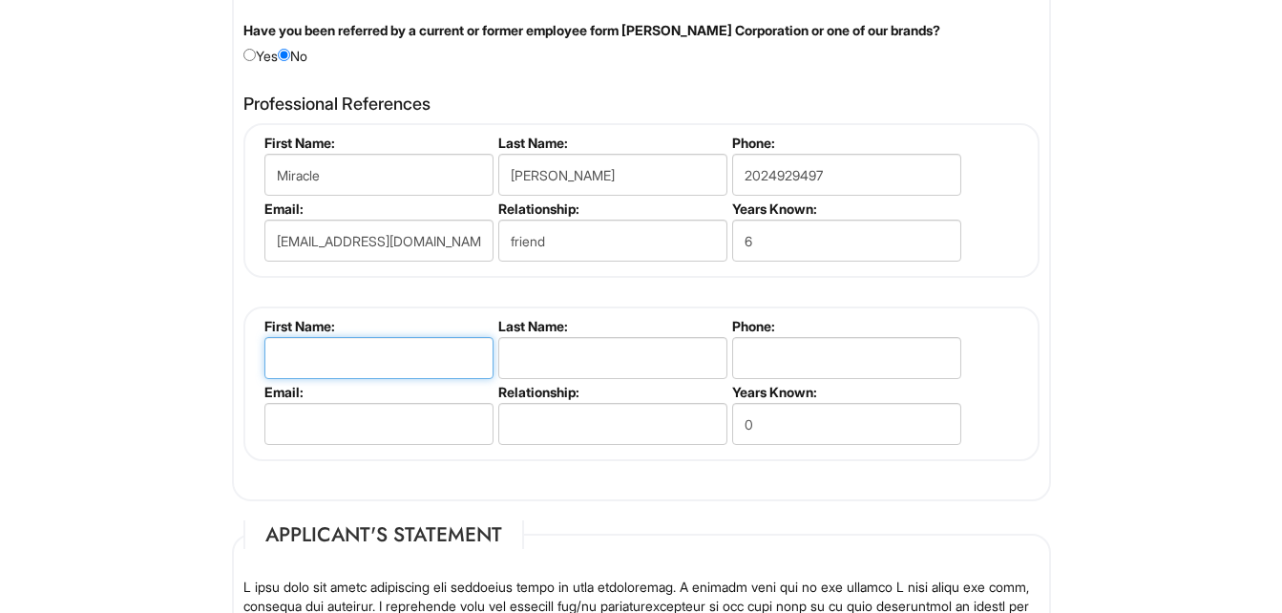
click at [416, 350] on input "text" at bounding box center [378, 358] width 229 height 42
type input "[PERSON_NAME]"
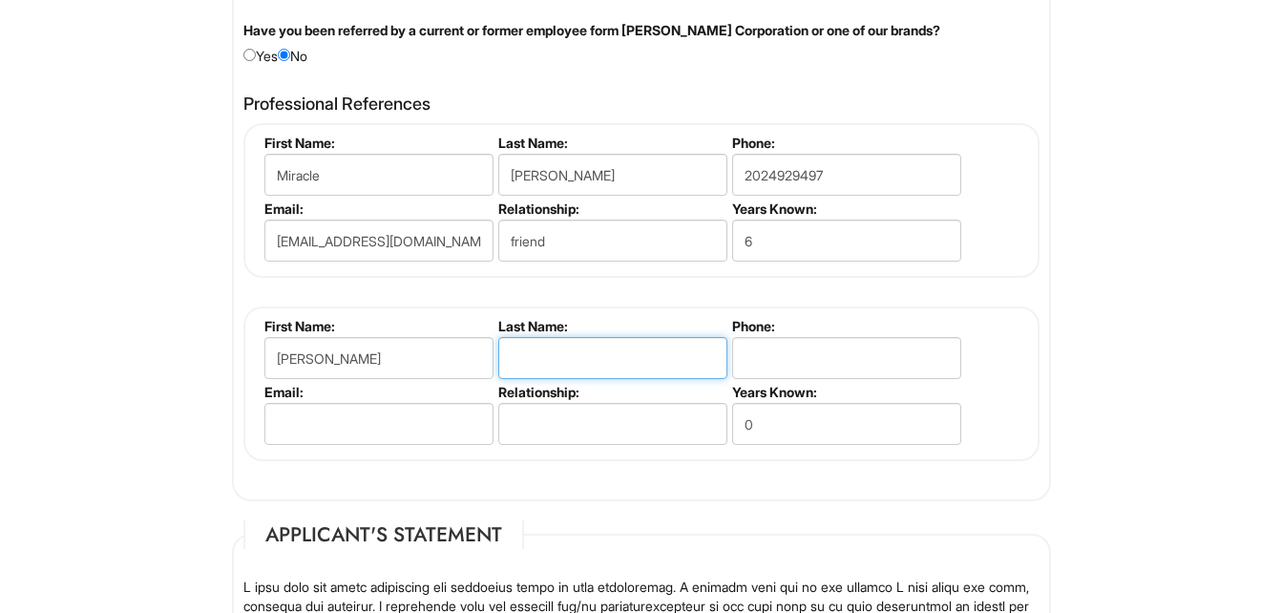
click at [539, 368] on input "text" at bounding box center [612, 358] width 229 height 42
type input "[PERSON_NAME]"
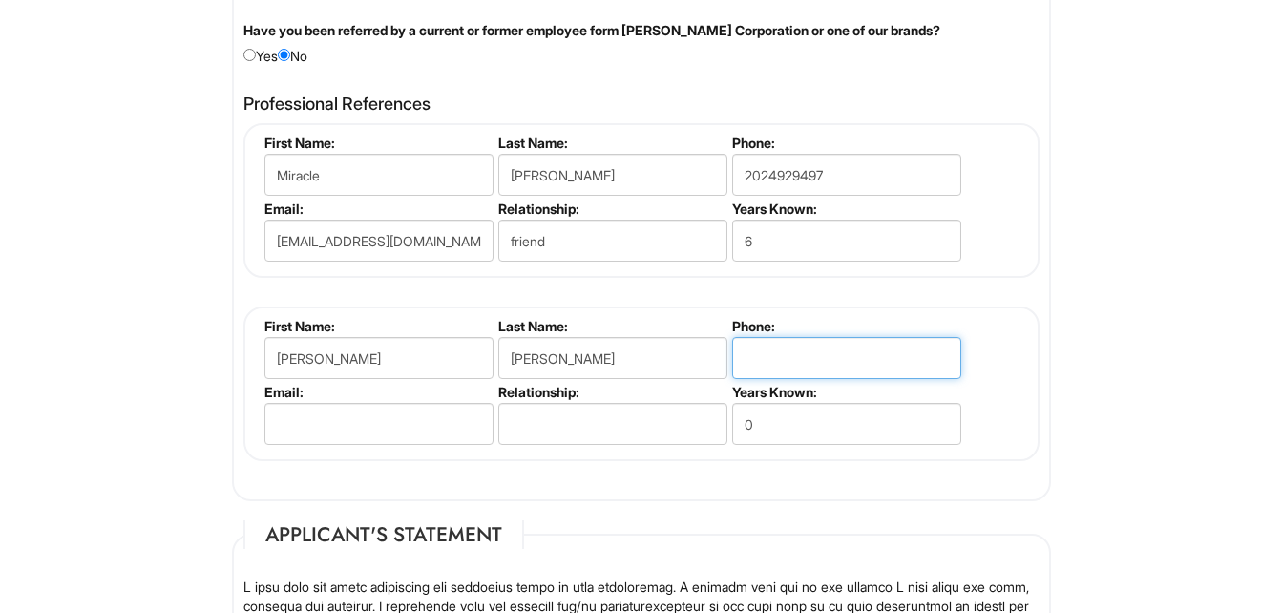
click at [801, 360] on input "tel" at bounding box center [846, 358] width 229 height 42
type input "9197803041"
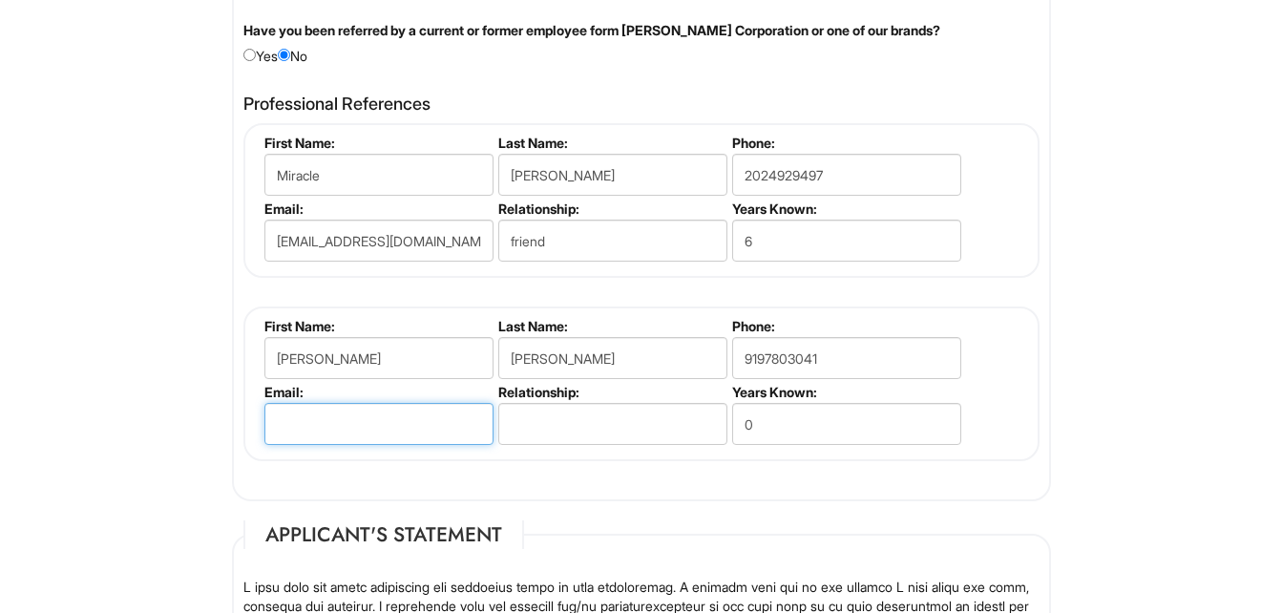
click at [377, 422] on input "email" at bounding box center [378, 424] width 229 height 42
type input "[EMAIL_ADDRESS][DOMAIN_NAME]"
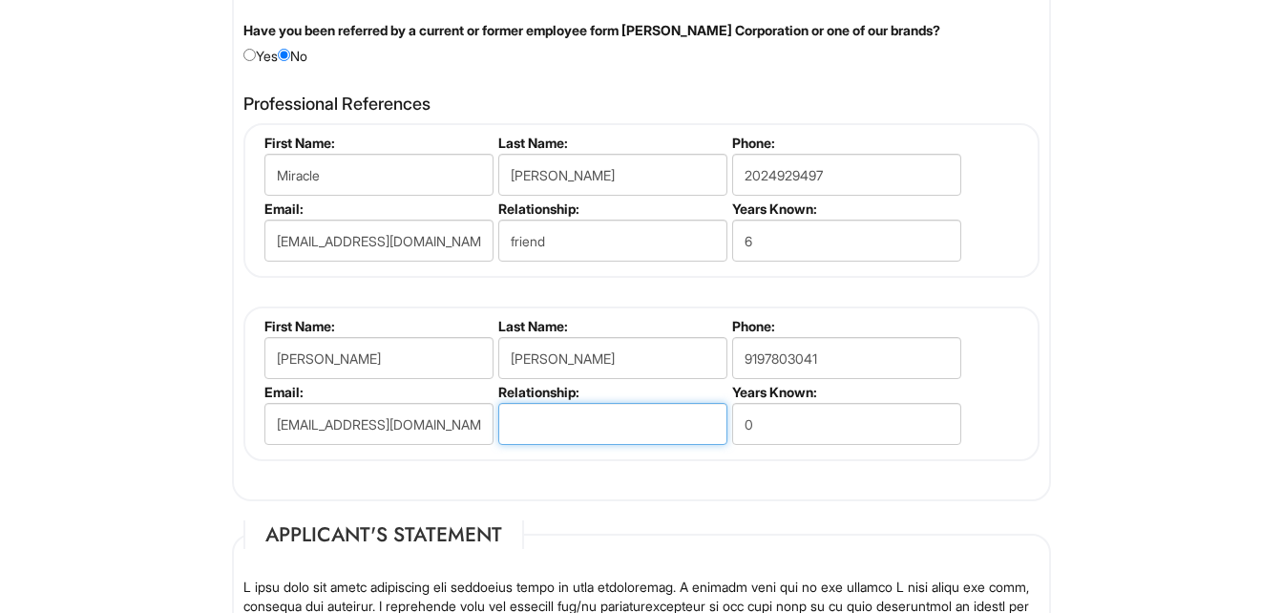
click at [530, 428] on input "text" at bounding box center [612, 424] width 229 height 42
type input "co-worker"
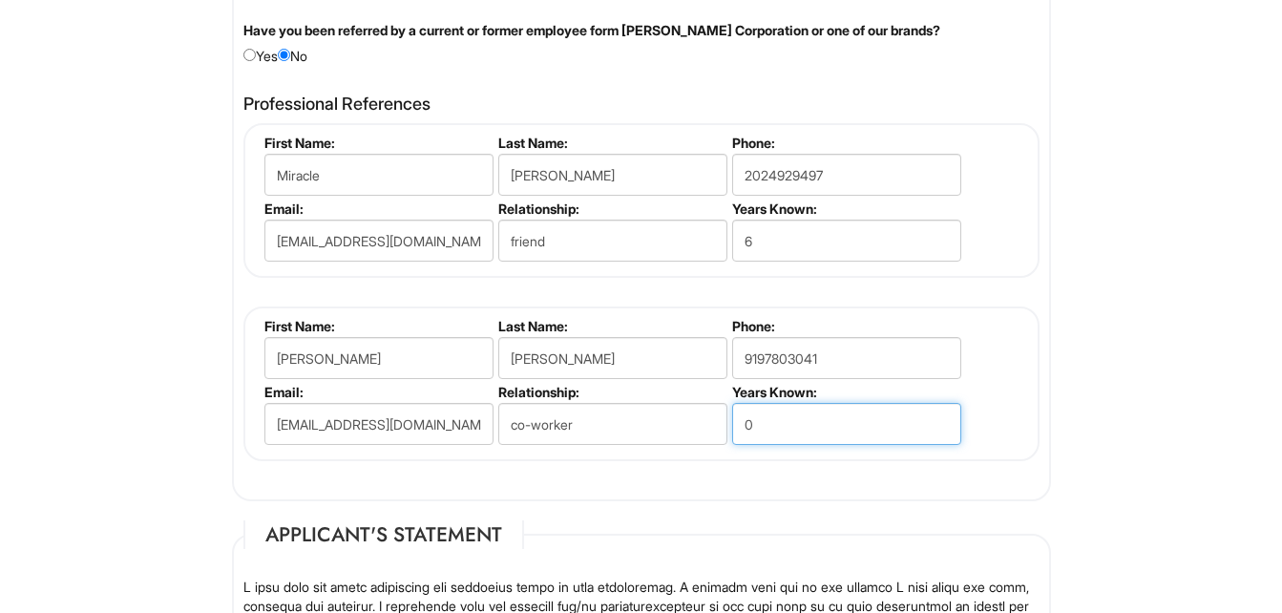
click at [799, 422] on input "0" at bounding box center [846, 424] width 229 height 42
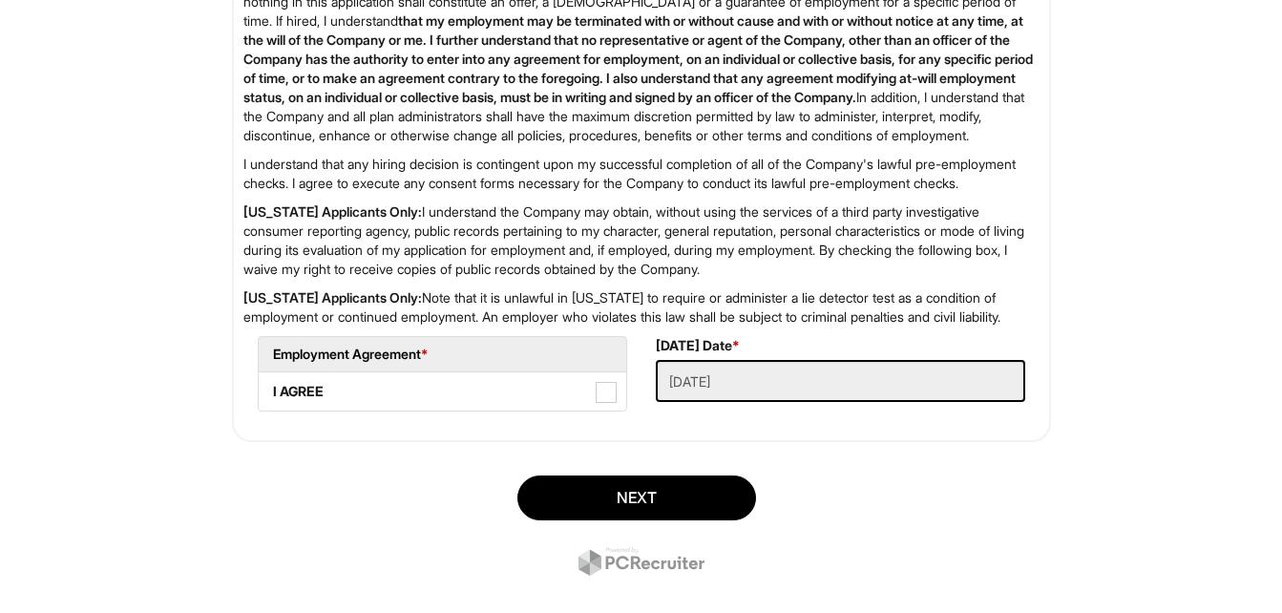
scroll to position [3109, 0]
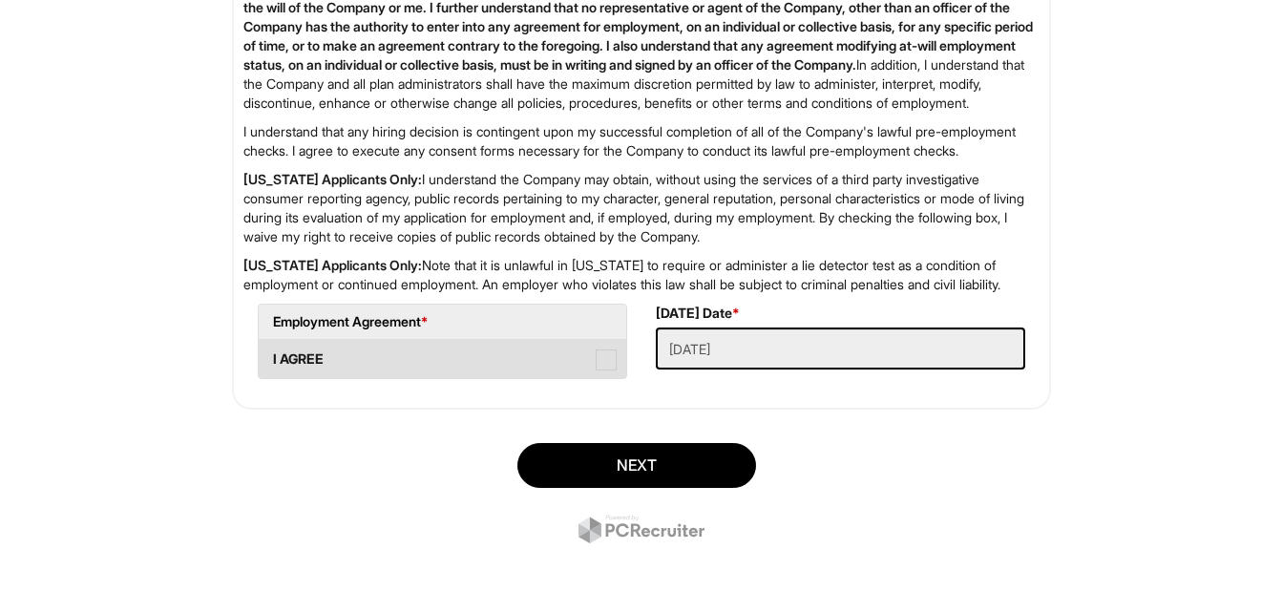
type input "8"
click at [616, 378] on label "I AGREE" at bounding box center [442, 359] width 367 height 38
click at [271, 356] on AGREE "I AGREE" at bounding box center [265, 350] width 12 height 12
checkbox AGREE "true"
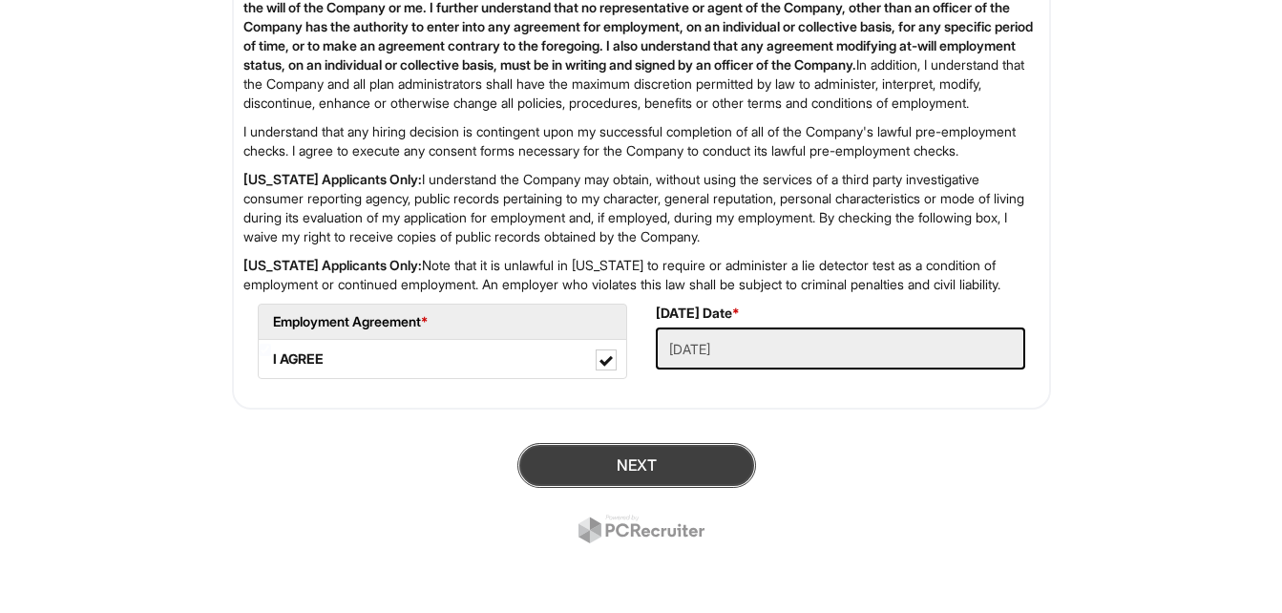
click at [601, 488] on button "Next" at bounding box center [636, 465] width 239 height 45
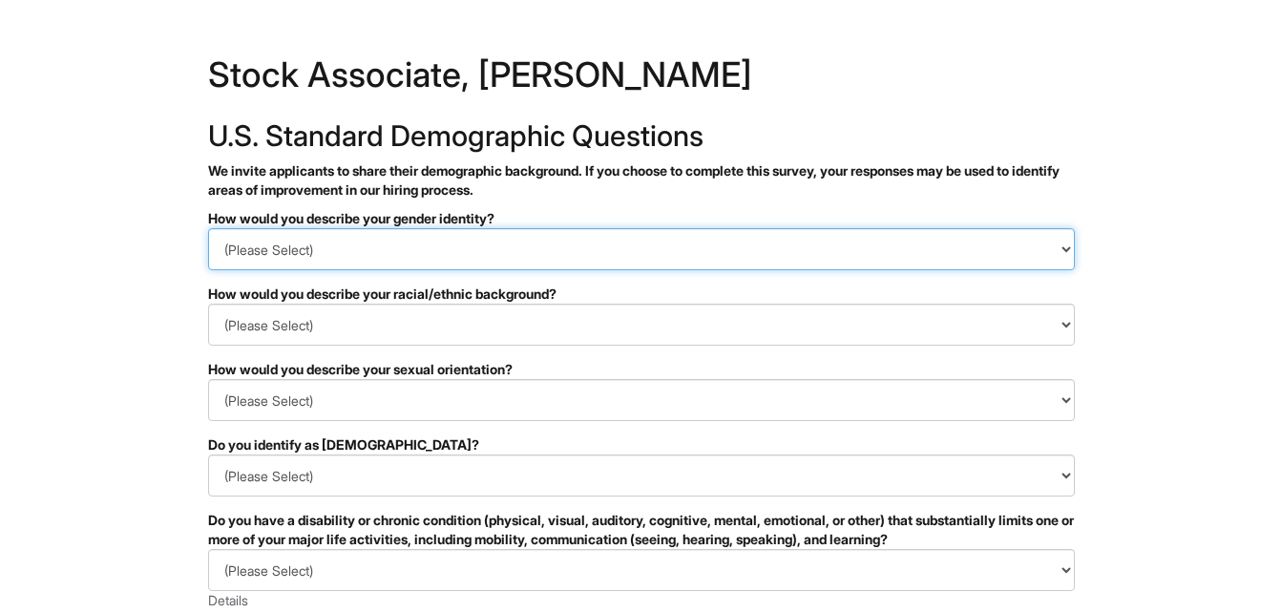
click at [694, 261] on select "(Please Select) Man Woman Non-binary I prefer to self-describe I don't wish to …" at bounding box center [641, 249] width 866 height 42
select select "Woman"
click at [208, 228] on select "(Please Select) Man Woman Non-binary I prefer to self-describe I don't wish to …" at bounding box center [641, 249] width 866 height 42
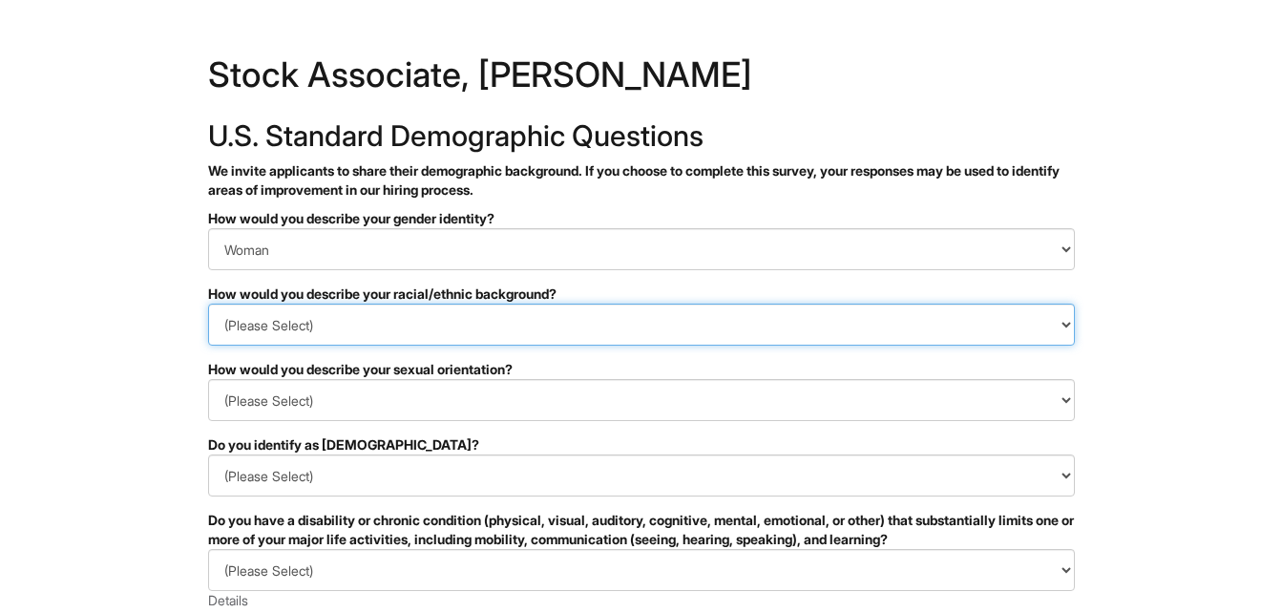
click at [415, 323] on select "(Please Select) Black or of African descent East Asian Hispanic, Latinx or of S…" at bounding box center [641, 324] width 866 height 42
select select "Black or of African descent"
click at [208, 303] on select "(Please Select) Black or of African descent East Asian Hispanic, Latinx or of S…" at bounding box center [641, 324] width 866 height 42
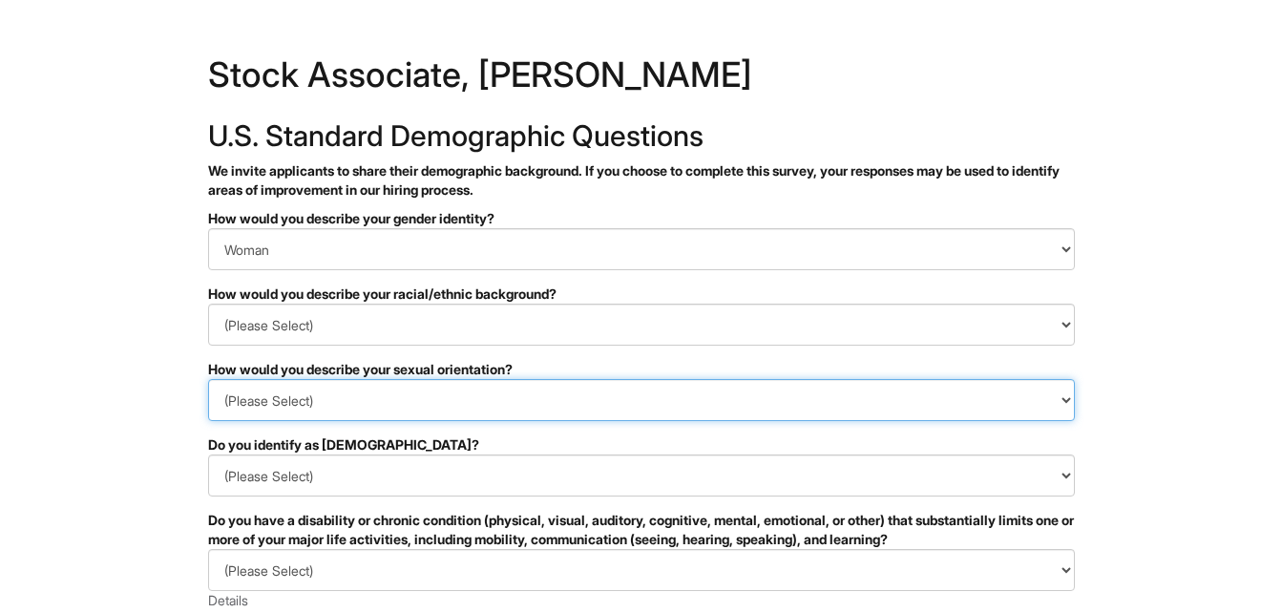
click at [351, 388] on select "(Please Select) Asexual Bisexual and/or pansexual Gay Heterosexual Lesbian Quee…" at bounding box center [641, 400] width 866 height 42
select select "Lesbian"
click at [208, 379] on select "(Please Select) Asexual Bisexual and/or pansexual Gay Heterosexual Lesbian Quee…" at bounding box center [641, 400] width 866 height 42
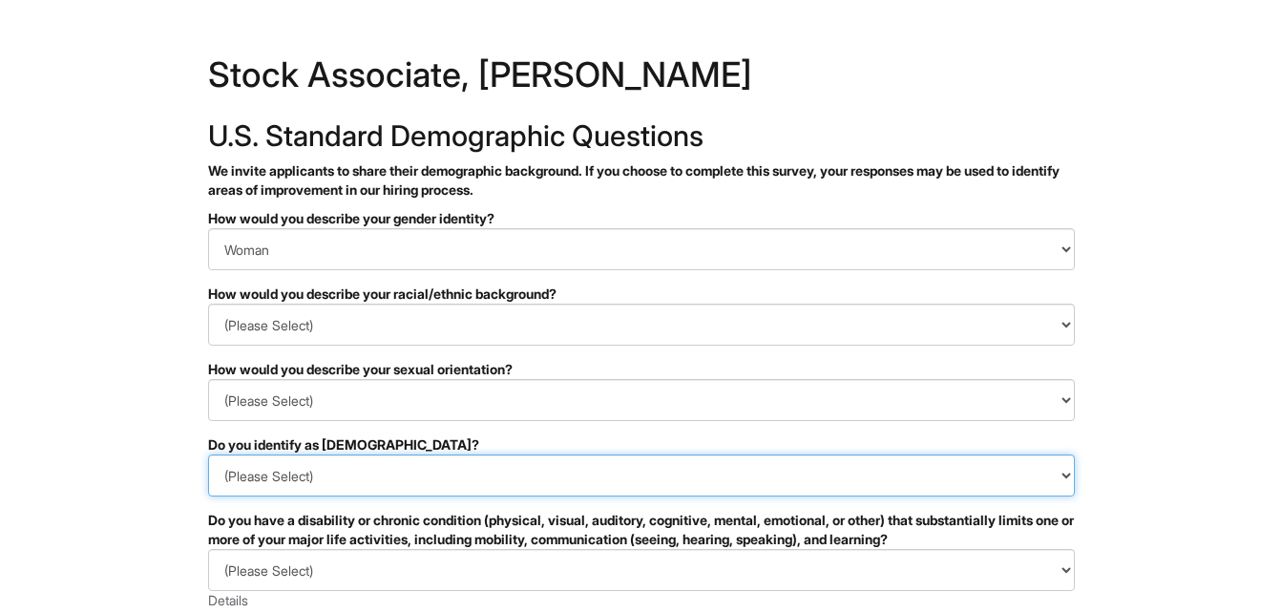
click at [285, 474] on select "(Please Select) Yes No I prefer to self-describe I don't wish to answer" at bounding box center [641, 475] width 866 height 42
select select "No"
click at [208, 454] on select "(Please Select) Yes No I prefer to self-describe I don't wish to answer" at bounding box center [641, 475] width 866 height 42
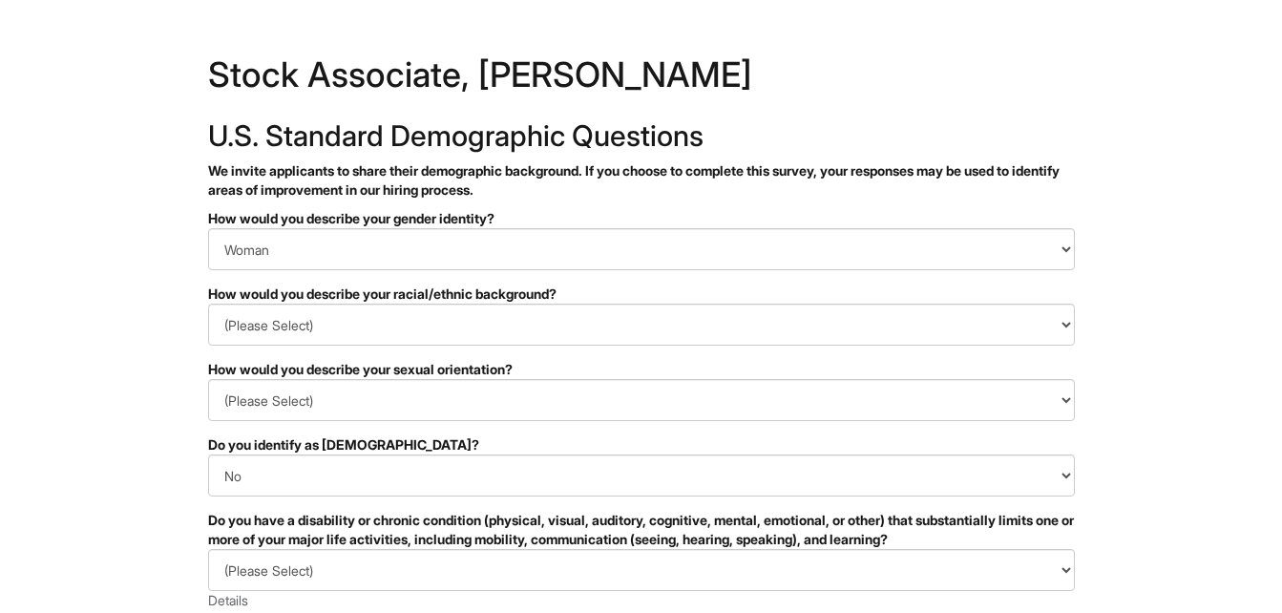
click at [1246, 358] on html "&nbsp; ✔ 2 3 Stock Associate, Giorgio Armani U.S. Standard Demographic Question…" at bounding box center [641, 537] width 1282 height 1075
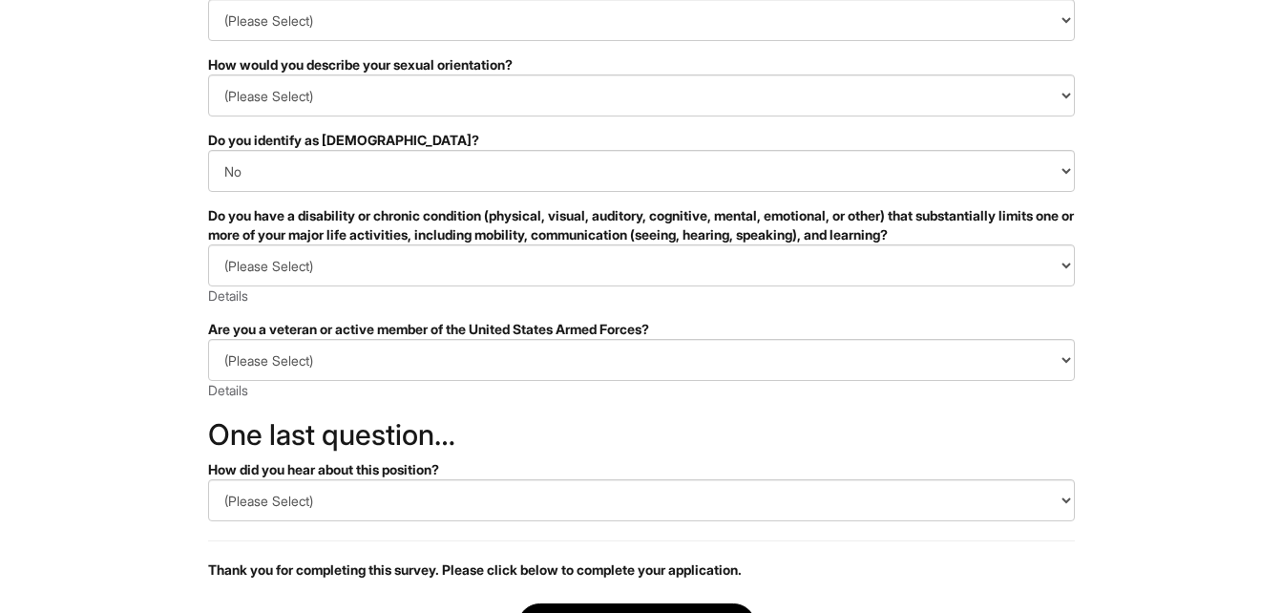
scroll to position [305, 0]
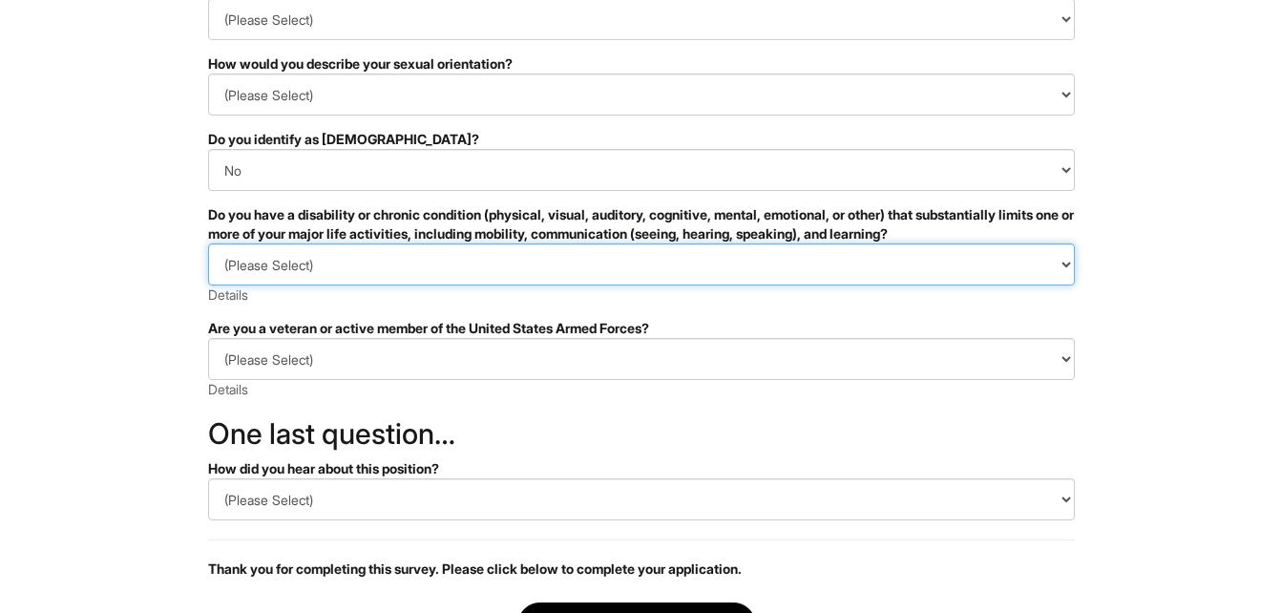
click at [782, 268] on select "(Please Select) YES, I HAVE A DISABILITY (or previously had a disability) NO, I…" at bounding box center [641, 264] width 866 height 42
select select "NO, I DON'T HAVE A DISABILITY"
click at [208, 243] on select "(Please Select) YES, I HAVE A DISABILITY (or previously had a disability) NO, I…" at bounding box center [641, 264] width 866 height 42
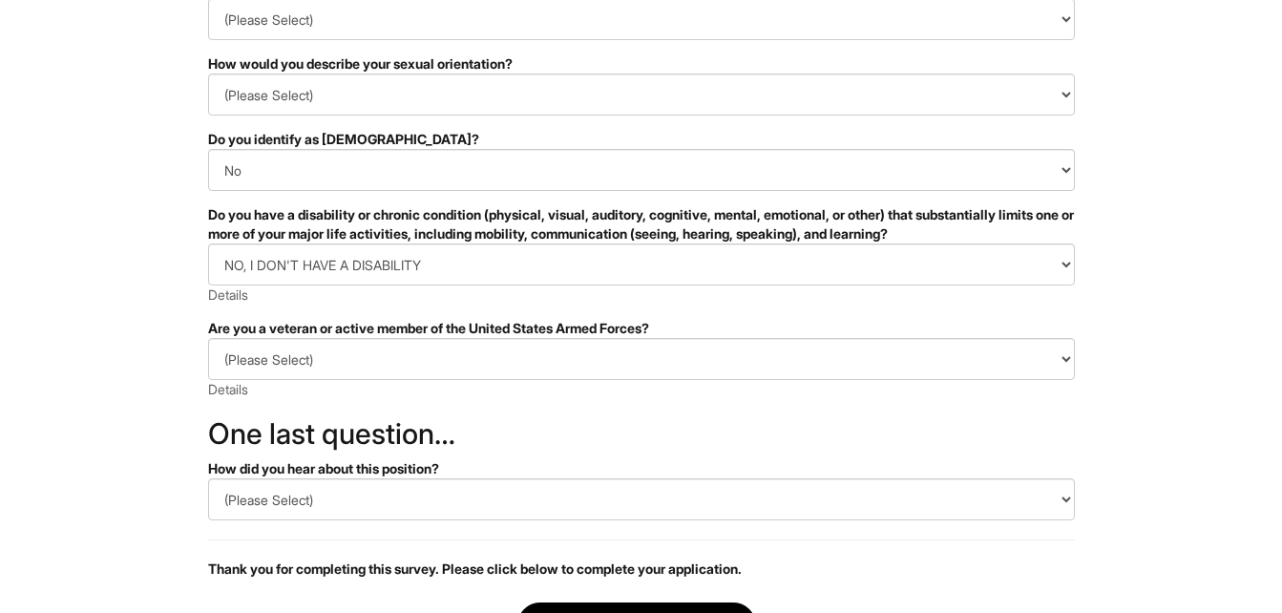
click at [574, 331] on div "Are you a veteran or active member of the United States Armed Forces?" at bounding box center [641, 328] width 866 height 19
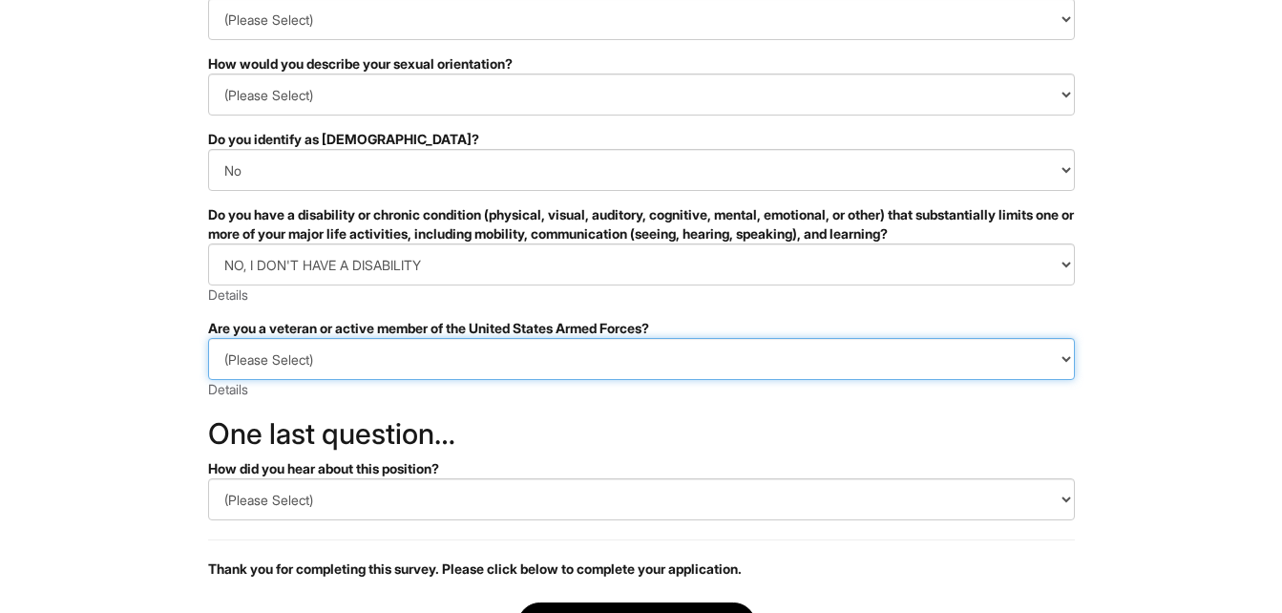
click at [574, 359] on select "(Please Select) I IDENTIFY AS ONE OR MORE OF THE CLASSIFICATIONS OF PROTECTED V…" at bounding box center [641, 359] width 866 height 42
select select "I AM NOT A PROTECTED VETERAN"
click at [208, 338] on select "(Please Select) I IDENTIFY AS ONE OR MORE OF THE CLASSIFICATIONS OF PROTECTED V…" at bounding box center [641, 359] width 866 height 42
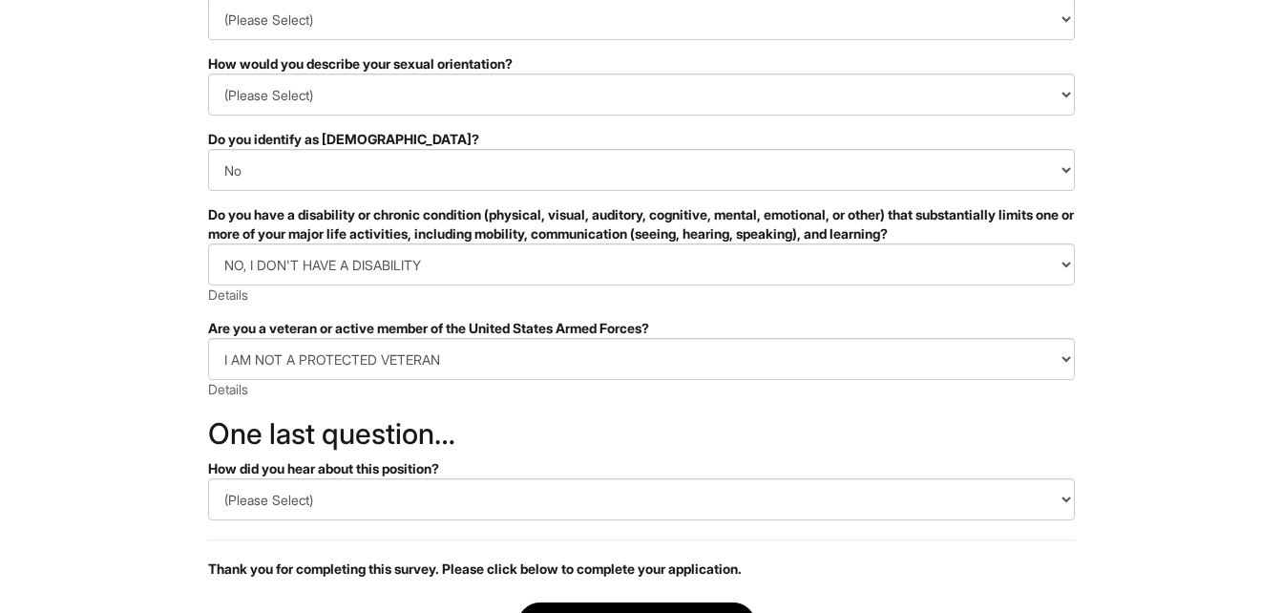
click at [746, 418] on h2 "One last question…" at bounding box center [641, 433] width 866 height 31
click at [1116, 444] on html "&nbsp; ✔ 2 3 Stock Associate, Giorgio Armani U.S. Standard Demographic Question…" at bounding box center [641, 232] width 1282 height 1075
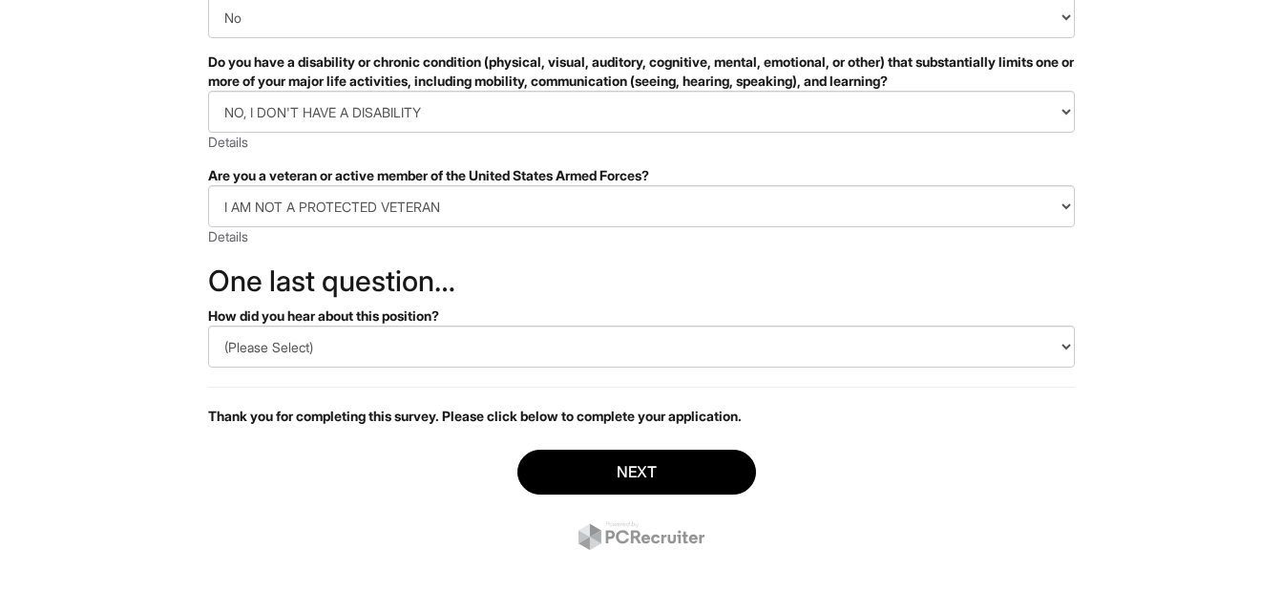
scroll to position [462, 0]
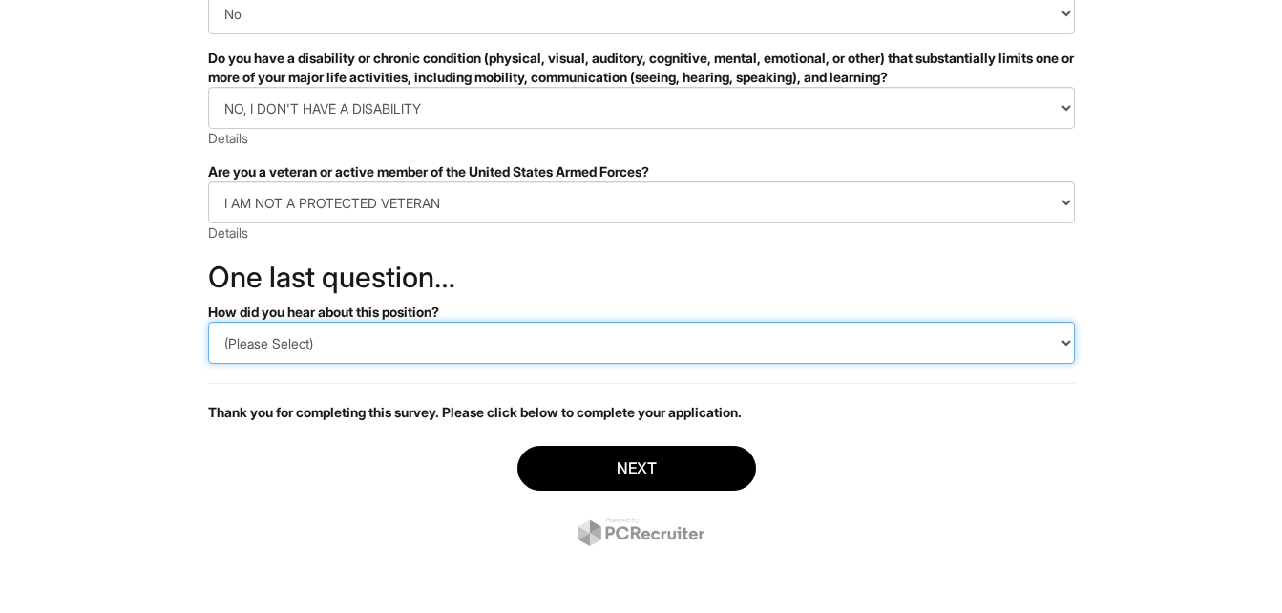
click at [936, 344] on select "(Please Select) CareerBuilder Indeed LinkedIn Monster Referral Other" at bounding box center [641, 343] width 866 height 42
select select "Indeed"
click at [208, 322] on select "(Please Select) CareerBuilder Indeed LinkedIn Monster Referral Other" at bounding box center [641, 343] width 866 height 42
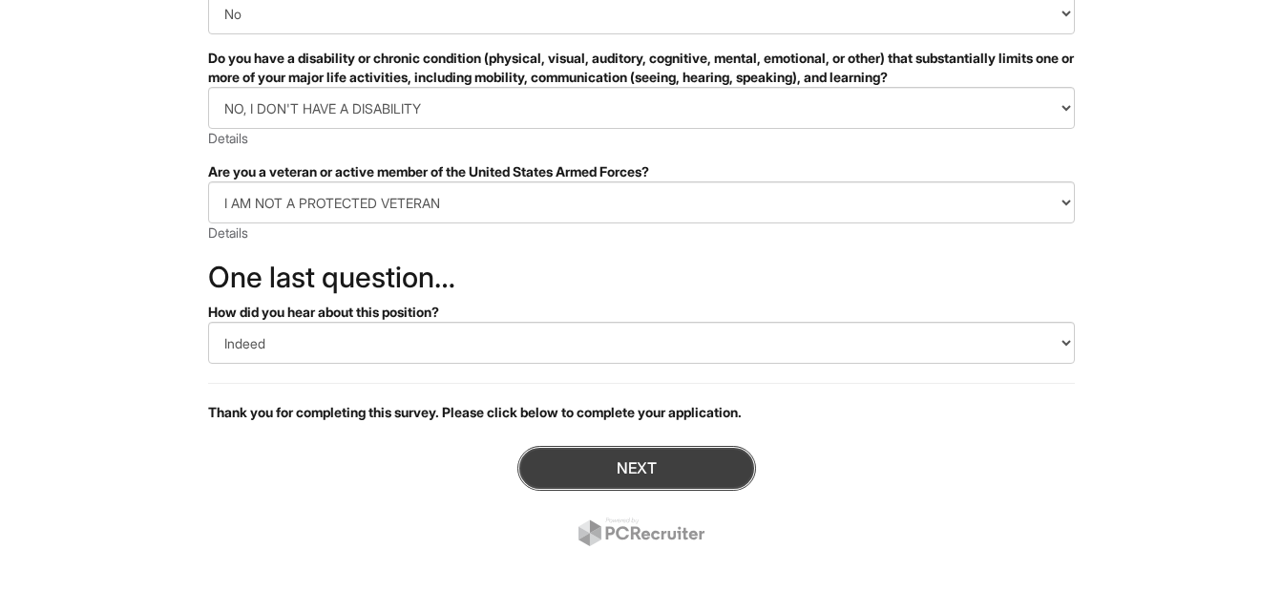
click at [636, 463] on button "Next" at bounding box center [636, 468] width 239 height 45
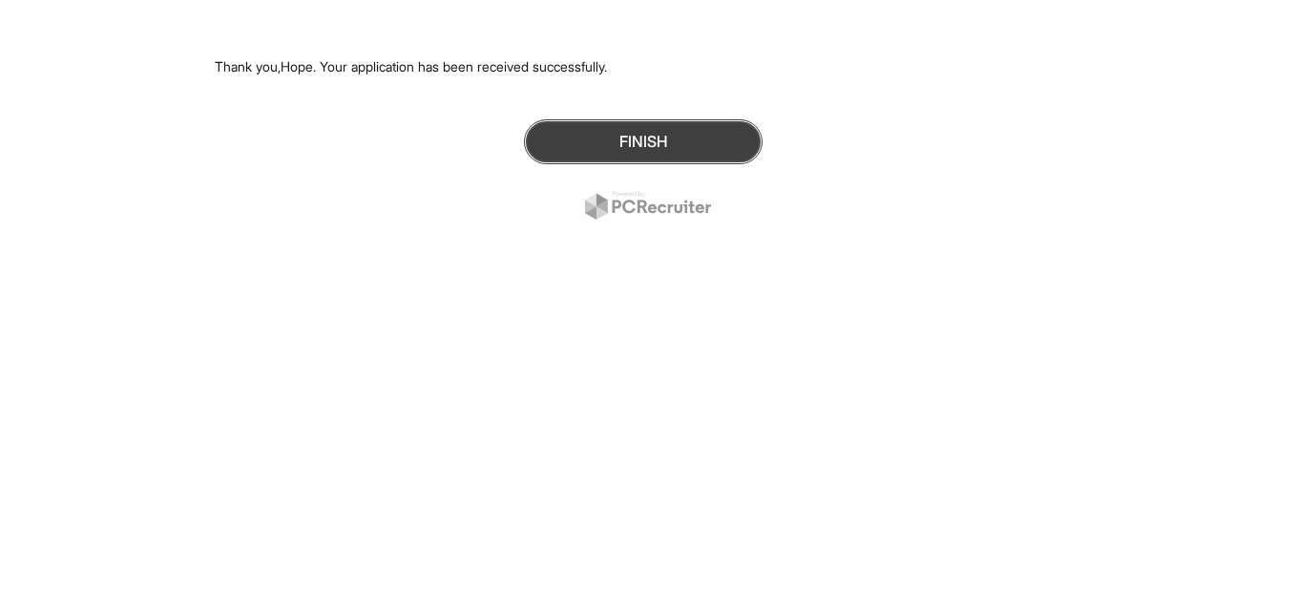
click at [694, 144] on button "Finish" at bounding box center [643, 141] width 239 height 45
